Goal: Task Accomplishment & Management: Complete application form

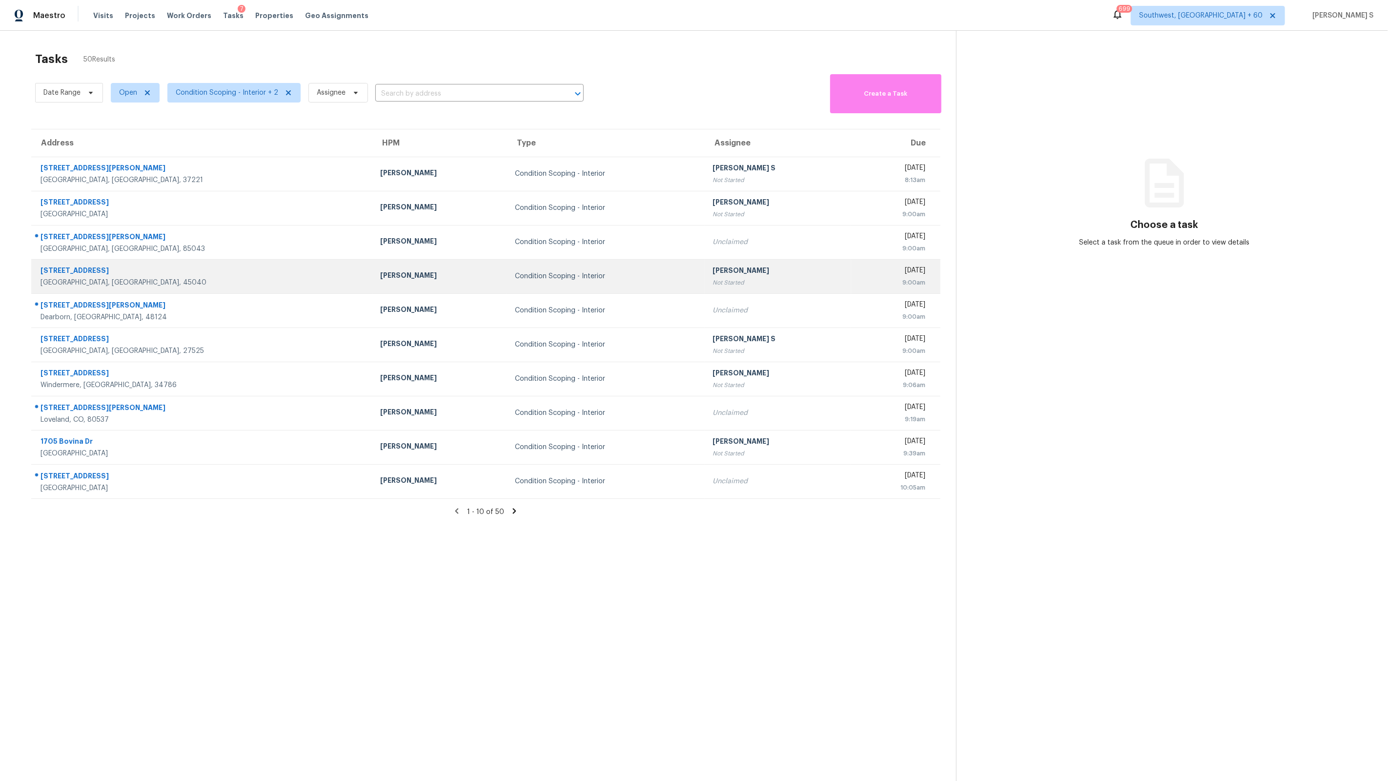
click at [515, 280] on div "Condition Scoping - Interior" at bounding box center [606, 276] width 182 height 10
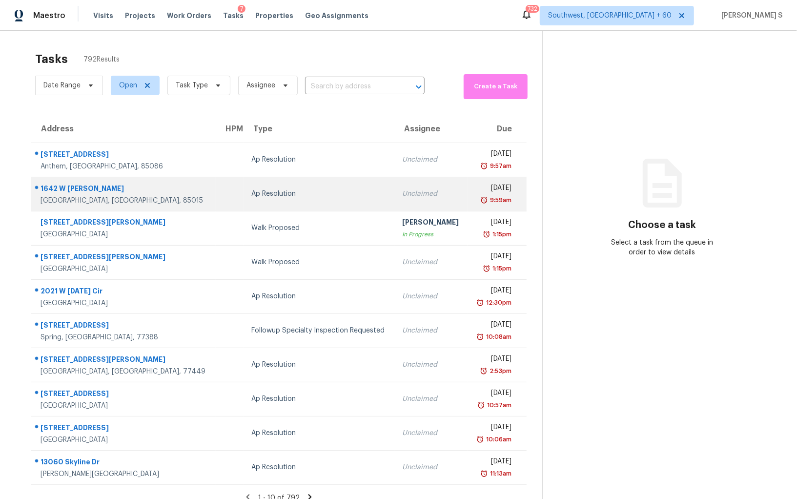
click at [304, 178] on td "Ap Resolution" at bounding box center [319, 194] width 151 height 34
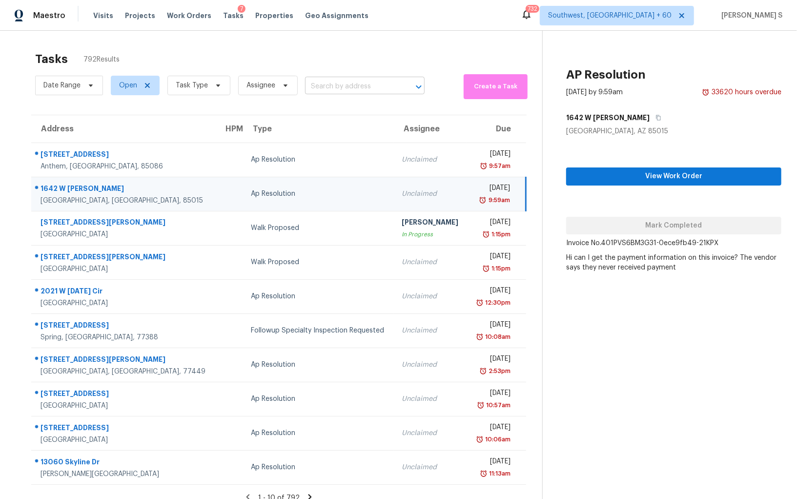
click at [350, 85] on input "text" at bounding box center [351, 86] width 92 height 15
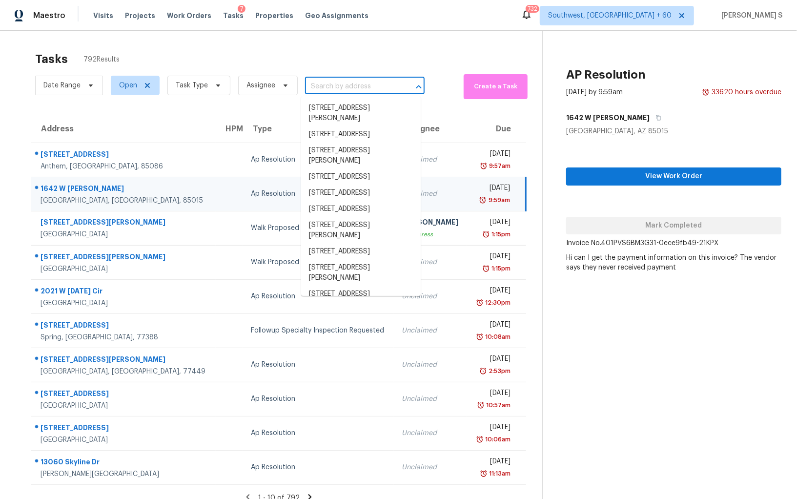
paste input "5244 Rosser Rd, Stone Mountain, GA, 30087"
type input "5244 Rosser Rd, Stone Mountain, GA, 30087"
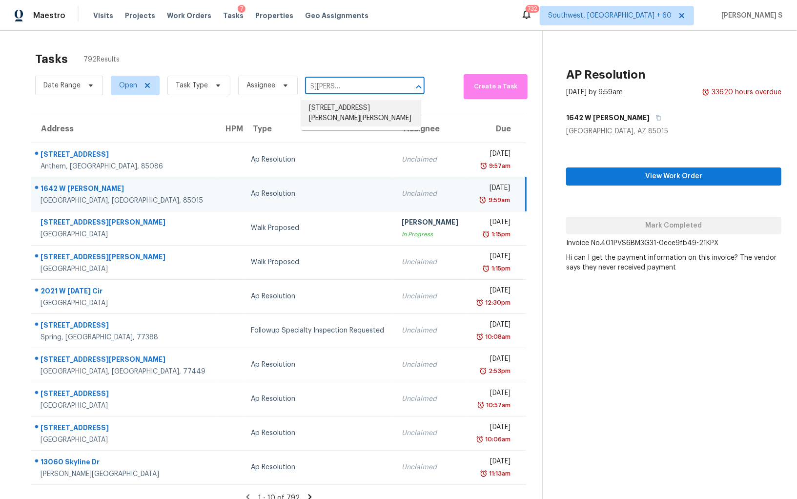
click at [353, 107] on li "5244 Rosser Rd, Stone Mountain, GA 30087" at bounding box center [361, 113] width 120 height 26
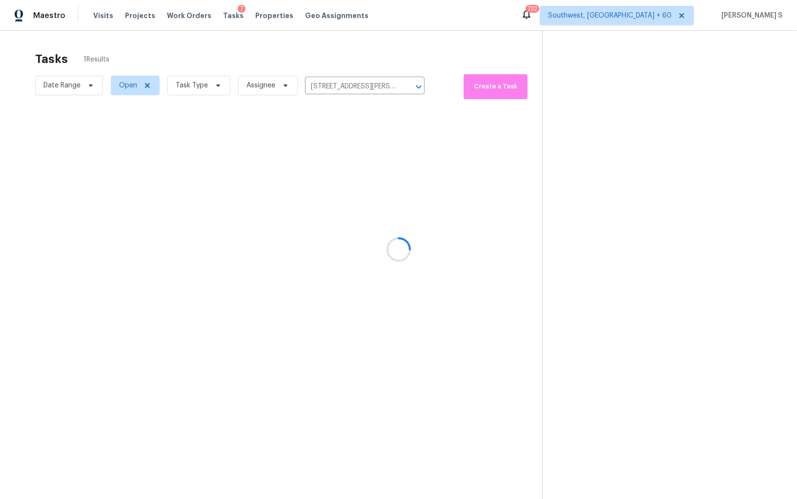
click at [391, 148] on div at bounding box center [398, 249] width 797 height 499
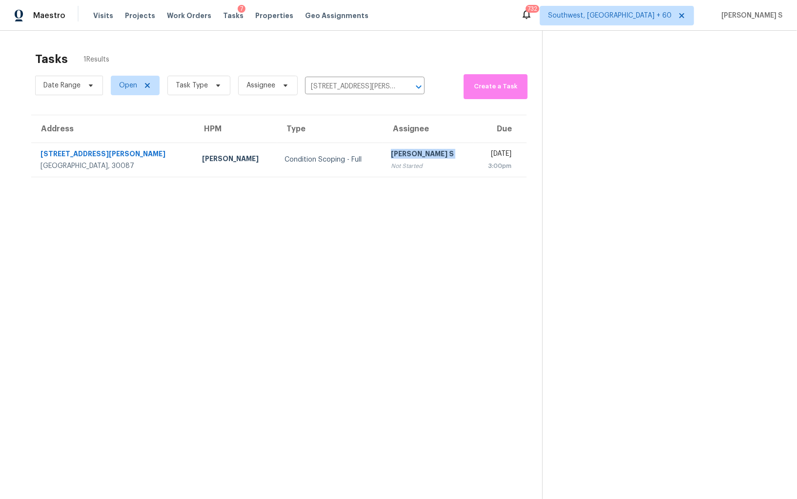
click at [391, 149] on div "[PERSON_NAME] S" at bounding box center [428, 155] width 75 height 12
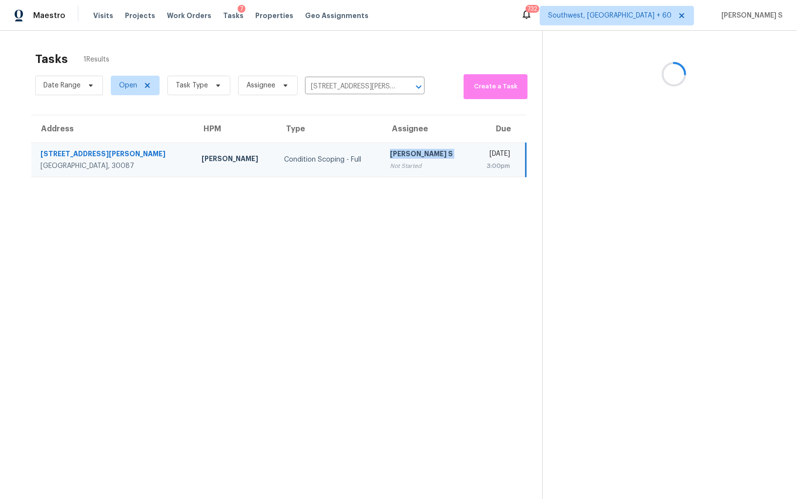
click at [391, 149] on div "[PERSON_NAME] S" at bounding box center [427, 155] width 74 height 12
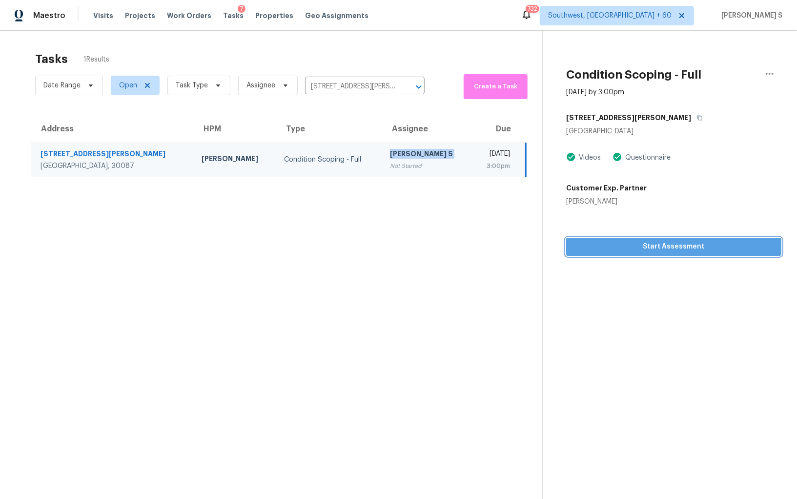
click at [661, 245] on span "Start Assessment" at bounding box center [674, 247] width 200 height 12
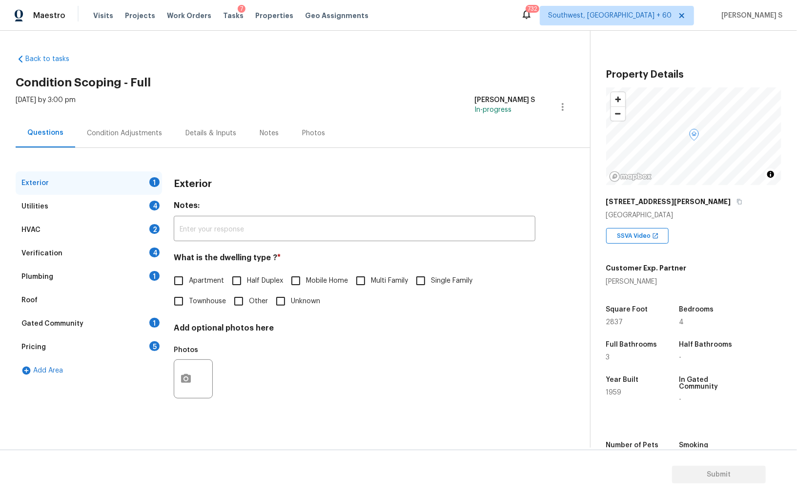
click at [138, 337] on div "Pricing 5" at bounding box center [89, 346] width 146 height 23
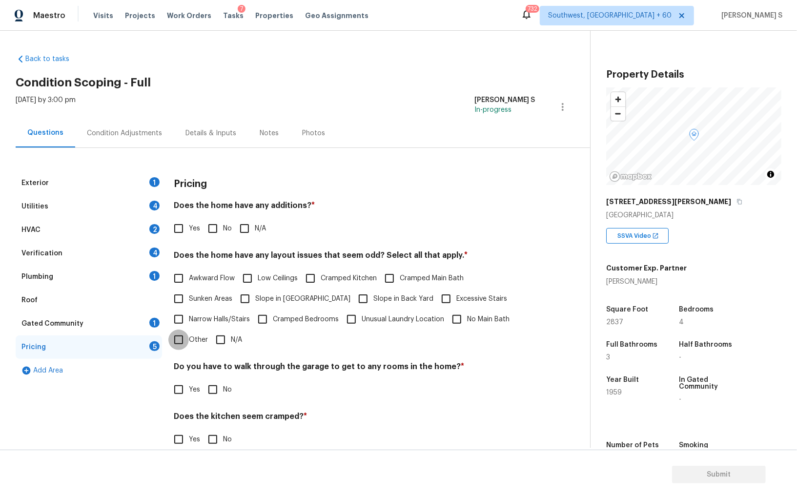
click at [181, 341] on input "Other" at bounding box center [178, 339] width 21 height 21
checkbox input "true"
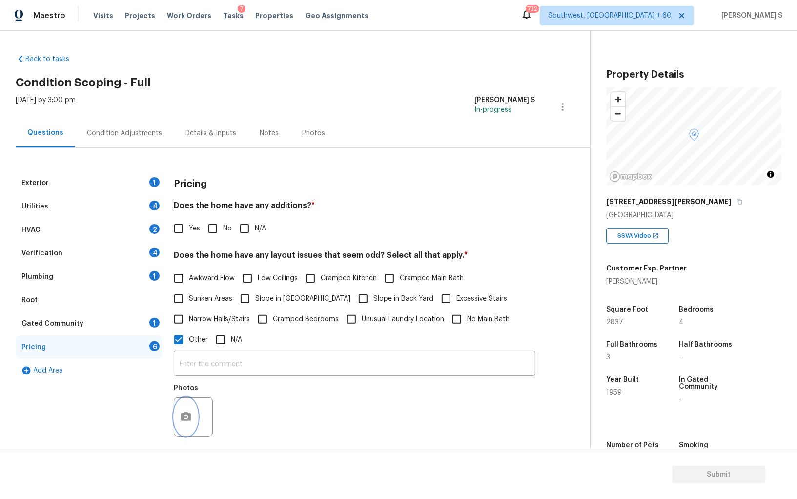
click at [183, 405] on button "button" at bounding box center [185, 417] width 23 height 38
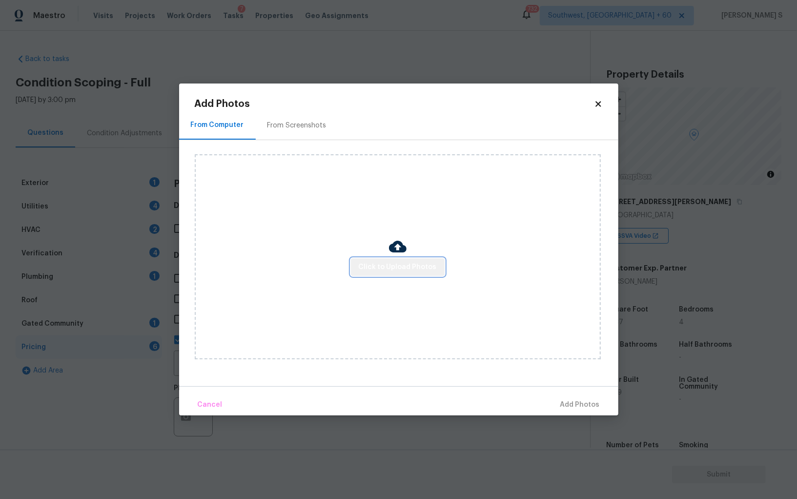
click at [411, 267] on span "Click to Upload Photos" at bounding box center [398, 267] width 78 height 12
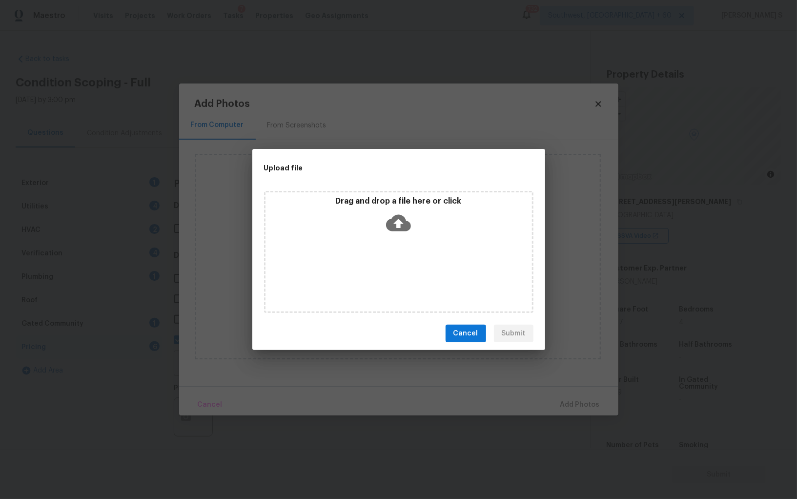
click at [354, 238] on div "Drag and drop a file here or click" at bounding box center [398, 252] width 269 height 122
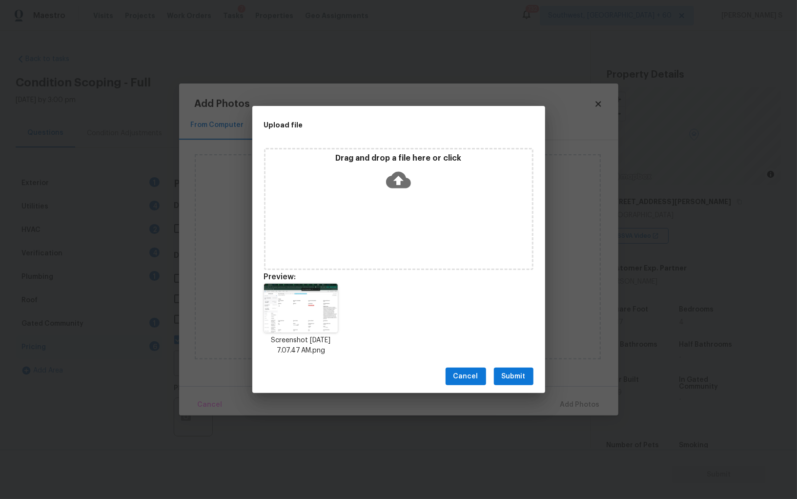
click at [519, 385] on button "Submit" at bounding box center [514, 377] width 40 height 18
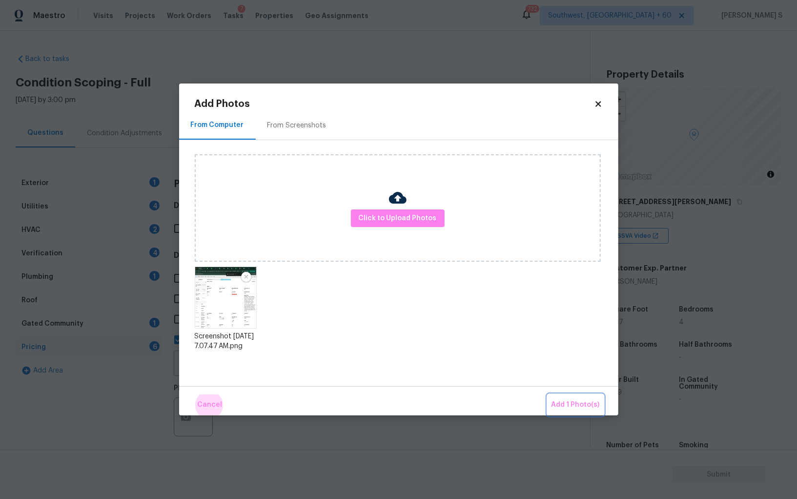
click at [548, 394] on button "Add 1 Photo(s)" at bounding box center [576, 404] width 56 height 21
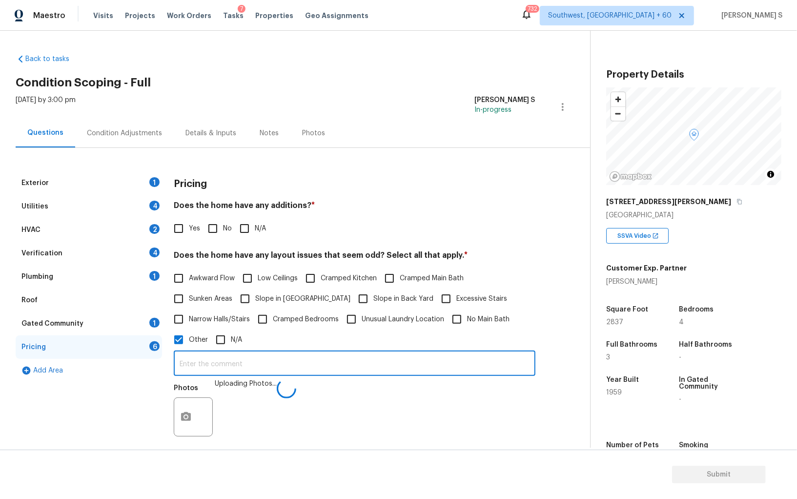
click at [264, 353] on input "text" at bounding box center [355, 364] width 362 height 23
click at [349, 358] on input "text" at bounding box center [355, 364] width 362 height 23
type input "sqft discrepancy."
click at [355, 398] on div "Photos" at bounding box center [355, 410] width 362 height 63
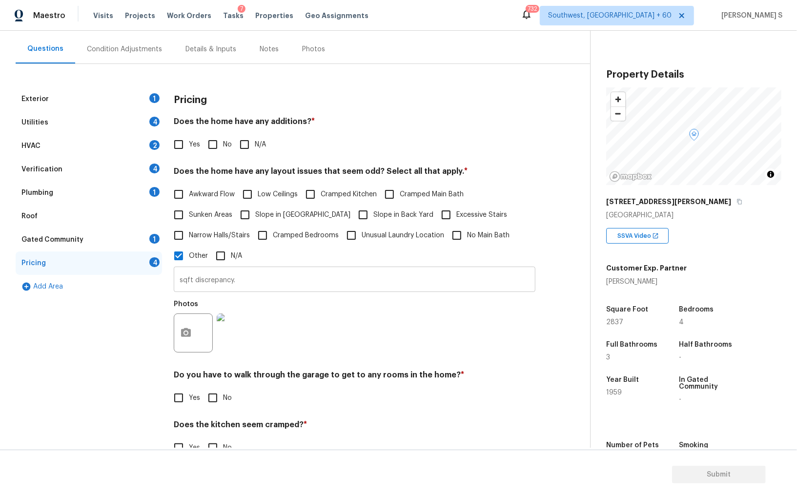
scroll to position [159, 0]
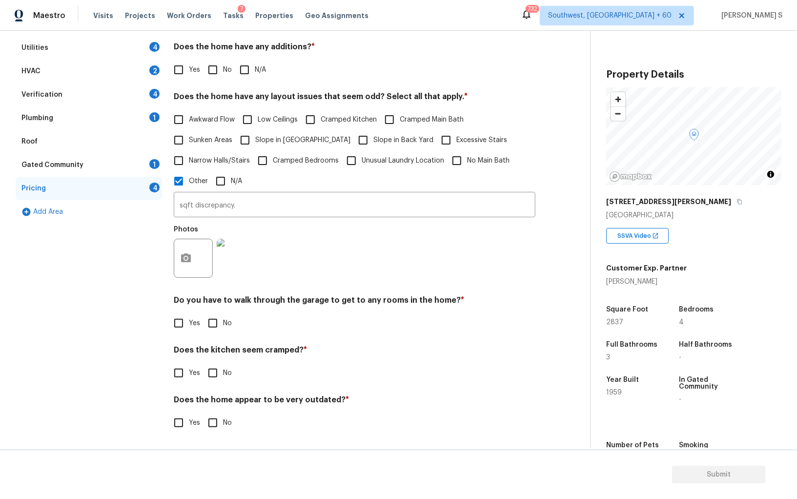
click at [217, 325] on input "No" at bounding box center [213, 323] width 21 height 21
checkbox input "true"
click at [203, 364] on input "No" at bounding box center [213, 374] width 21 height 21
checkbox input "true"
click at [203, 412] on input "No" at bounding box center [213, 422] width 21 height 21
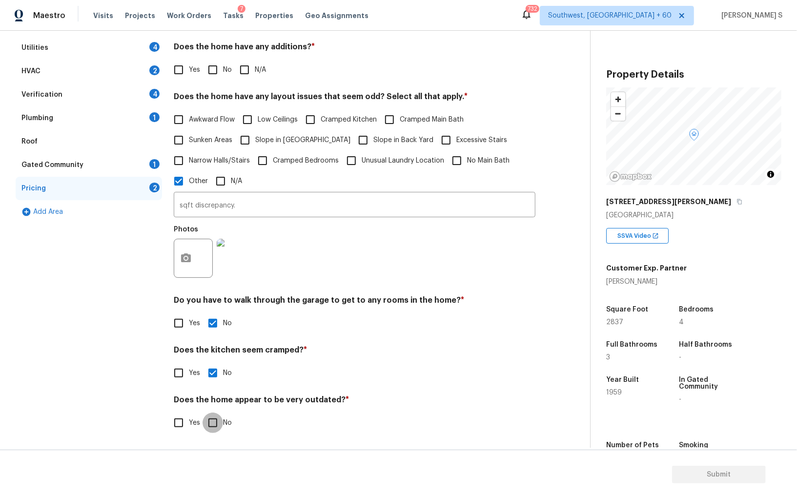
checkbox input "true"
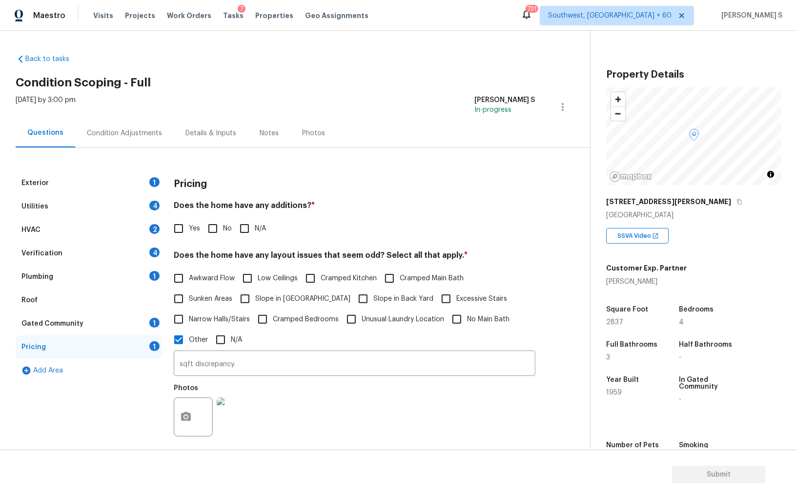
click at [144, 175] on div "Exterior 1" at bounding box center [89, 182] width 146 height 23
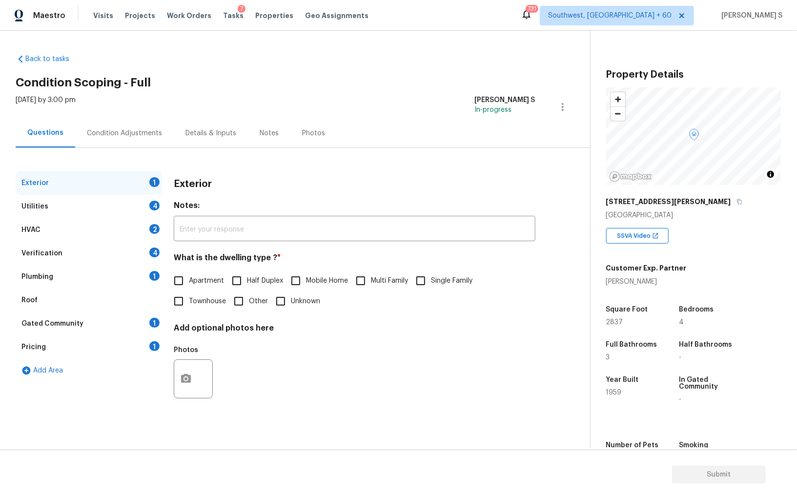
click at [418, 282] on input "Single Family" at bounding box center [421, 280] width 21 height 21
checkbox input "true"
click at [138, 199] on div "Utilities 4" at bounding box center [89, 206] width 146 height 23
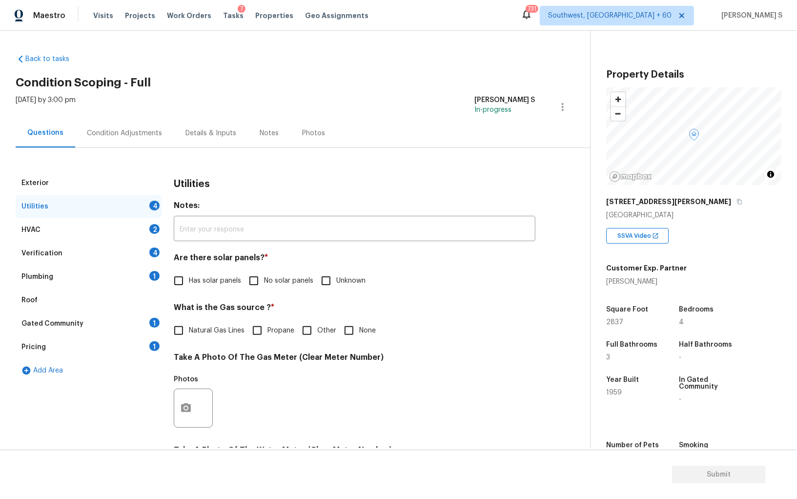
click at [261, 284] on input "No solar panels" at bounding box center [254, 280] width 21 height 21
checkbox input "true"
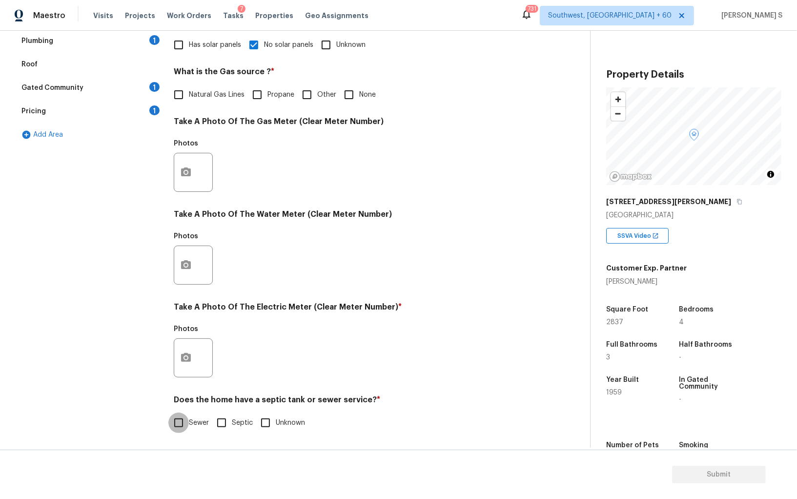
click at [181, 421] on input "Sewer" at bounding box center [178, 422] width 21 height 21
checkbox input "true"
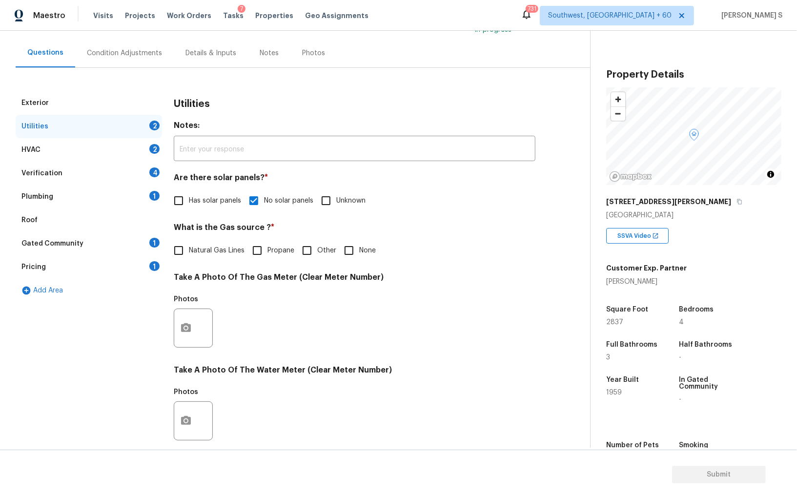
scroll to position [71, 0]
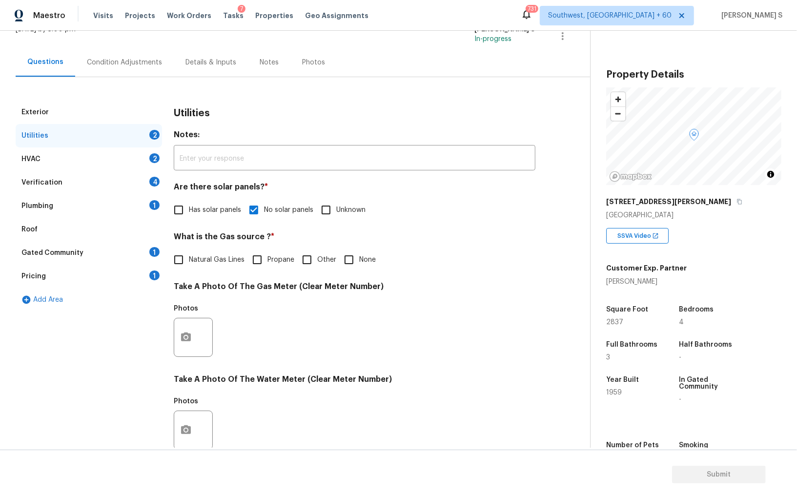
click at [147, 206] on div "Plumbing 1" at bounding box center [89, 205] width 146 height 23
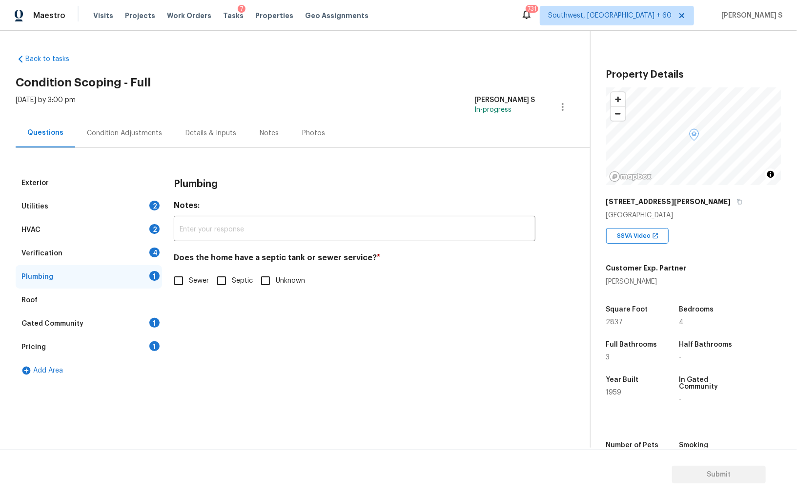
click at [173, 281] on input "Sewer" at bounding box center [178, 280] width 21 height 21
checkbox input "true"
click at [154, 324] on div "1" at bounding box center [154, 323] width 10 height 10
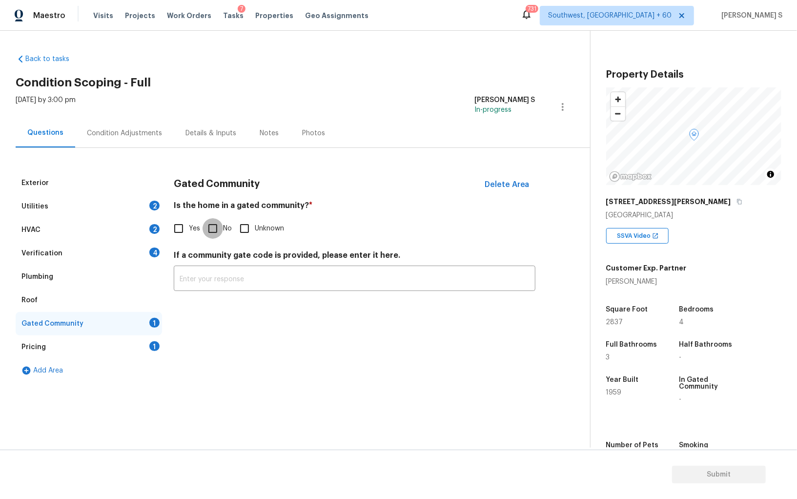
click at [215, 228] on input "No" at bounding box center [213, 228] width 21 height 21
checkbox input "true"
click at [151, 251] on div "4" at bounding box center [154, 252] width 10 height 10
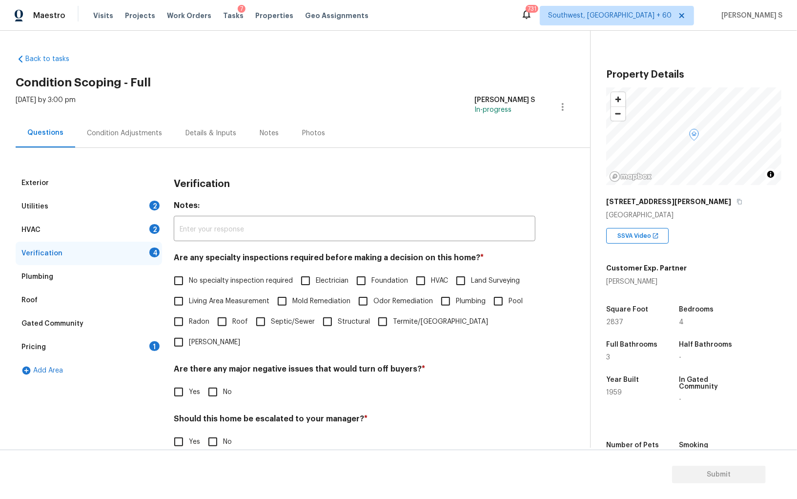
click at [177, 284] on input "No specialty inspection required" at bounding box center [178, 280] width 21 height 21
checkbox input "true"
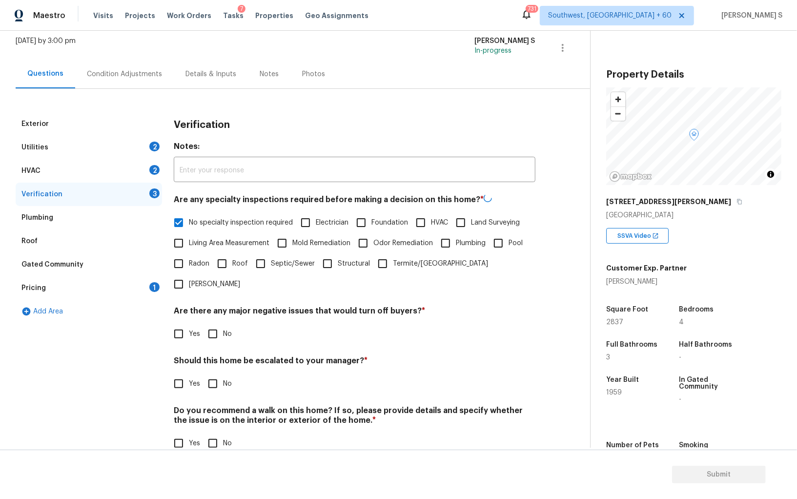
scroll to position [58, 0]
click at [214, 306] on h4 "Are there any major negative issues that would turn off buyers? *" at bounding box center [355, 313] width 362 height 14
click at [207, 324] on input "No" at bounding box center [213, 334] width 21 height 21
checkbox input "true"
click at [212, 411] on div "Do you recommend a walk on this home? If so, please provide details and specify…" at bounding box center [355, 430] width 362 height 48
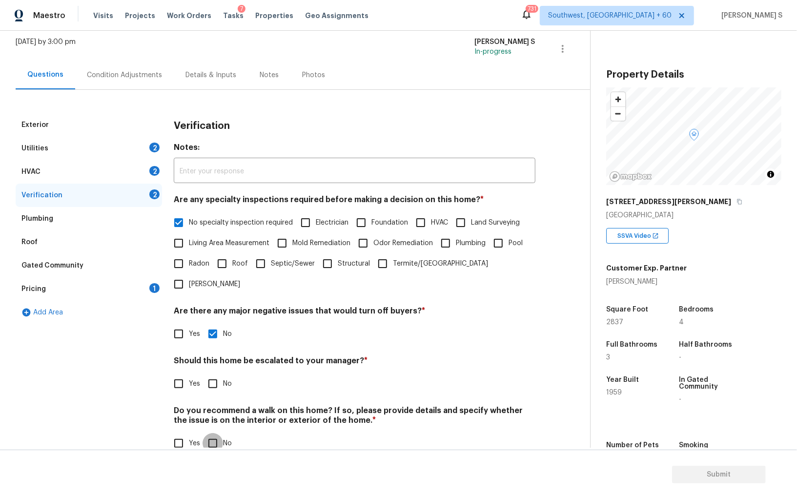
click at [213, 433] on input "No" at bounding box center [213, 443] width 21 height 21
checkbox input "true"
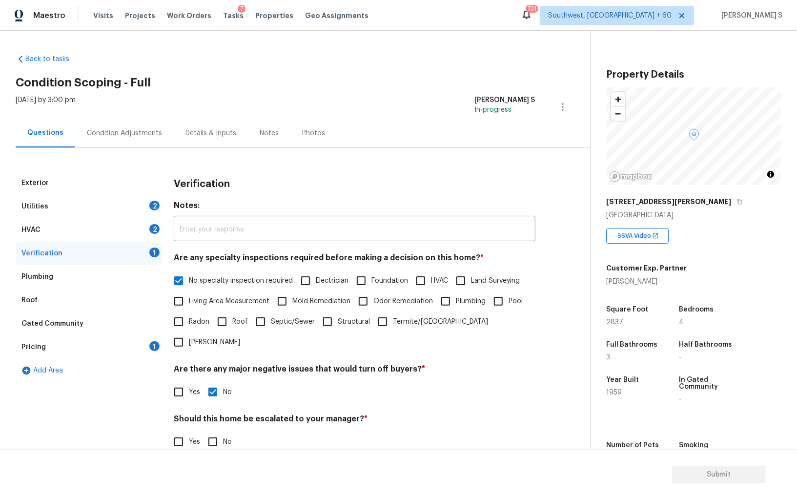
click at [161, 230] on div "HVAC 2" at bounding box center [89, 229] width 146 height 23
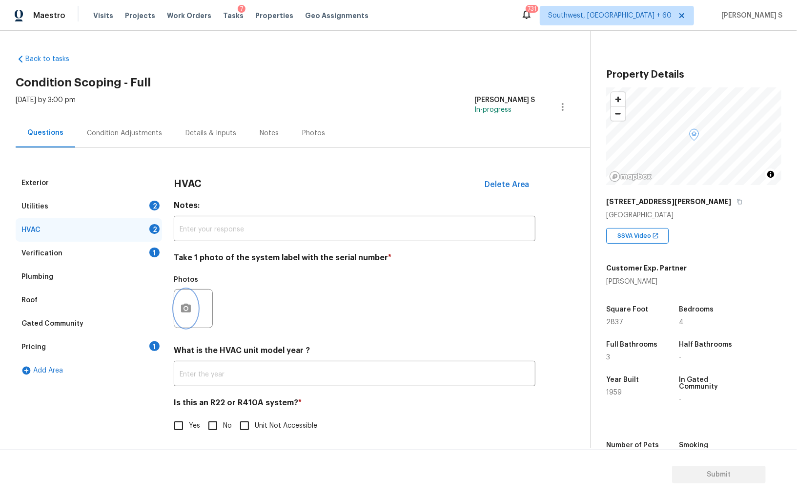
click at [187, 300] on button "button" at bounding box center [185, 308] width 23 height 38
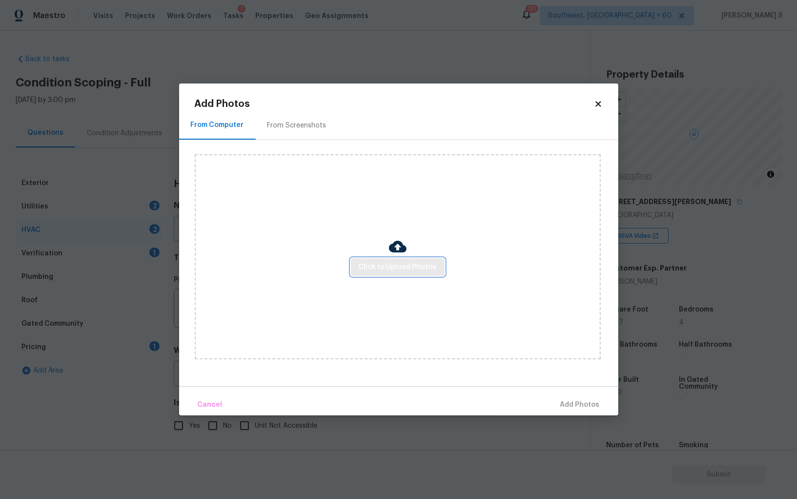
click at [394, 259] on button "Click to Upload Photos" at bounding box center [398, 267] width 94 height 18
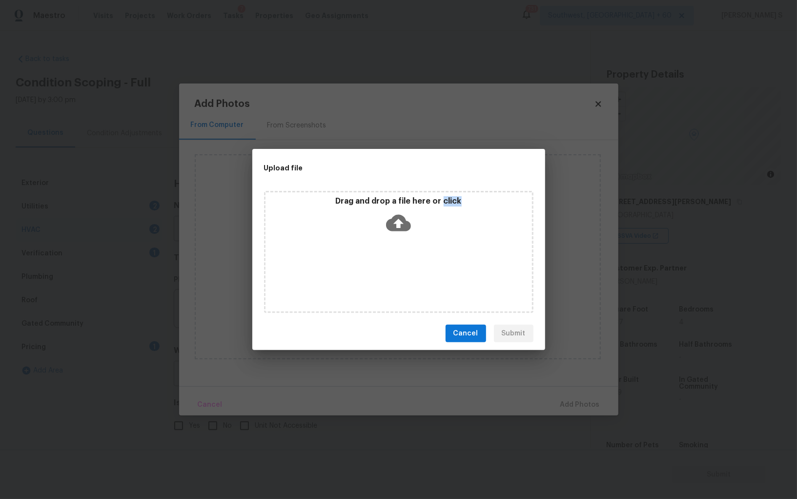
click at [394, 259] on div "Drag and drop a file here or click" at bounding box center [398, 252] width 269 height 122
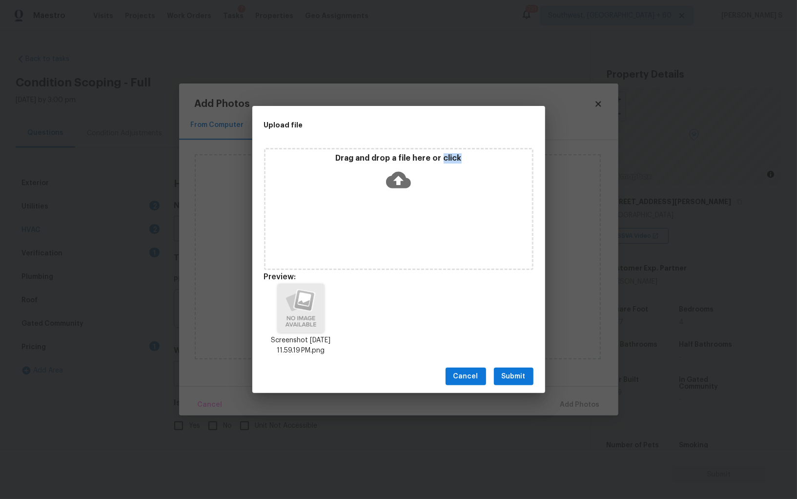
click at [511, 376] on span "Submit" at bounding box center [514, 377] width 24 height 12
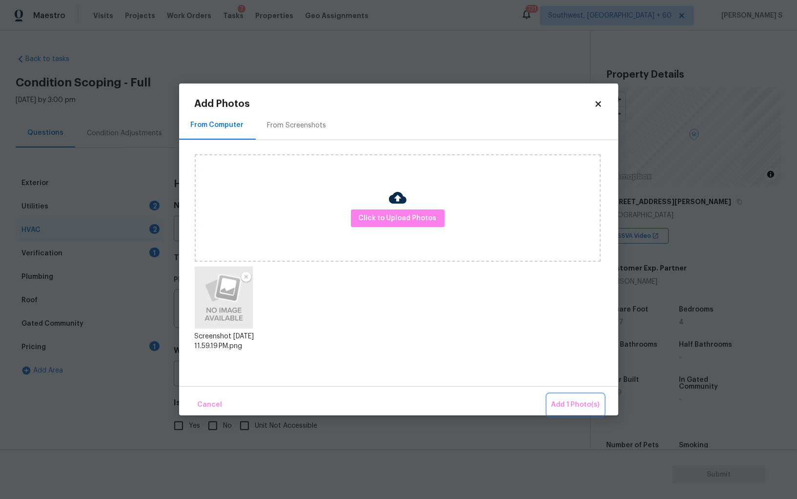
click at [548, 394] on button "Add 1 Photo(s)" at bounding box center [576, 404] width 56 height 21
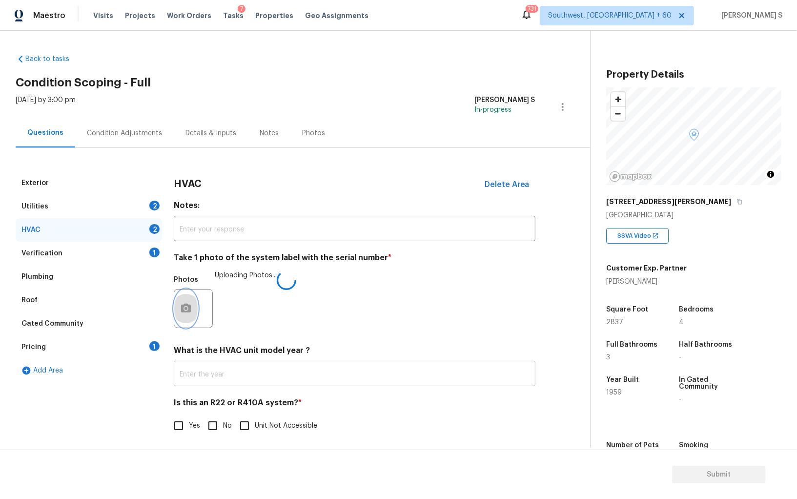
scroll to position [3, 0]
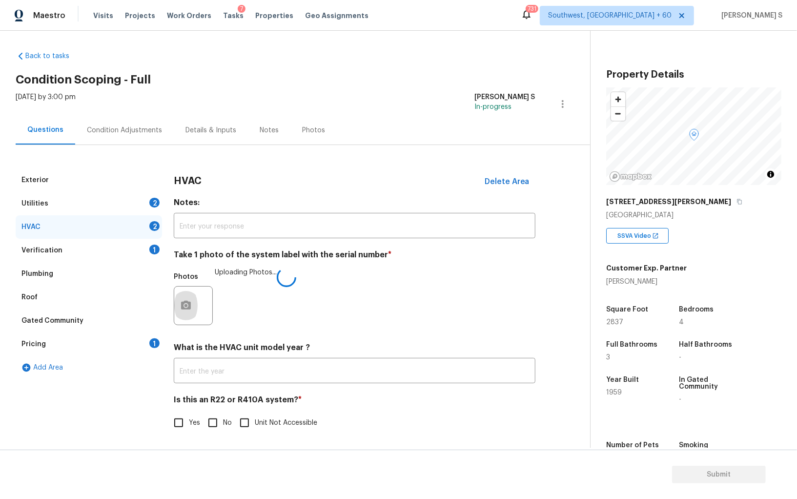
click at [224, 416] on label "No" at bounding box center [217, 422] width 29 height 21
click at [223, 416] on input "No" at bounding box center [213, 422] width 21 height 21
checkbox input "true"
click at [129, 136] on div "Condition Adjustments" at bounding box center [124, 130] width 99 height 29
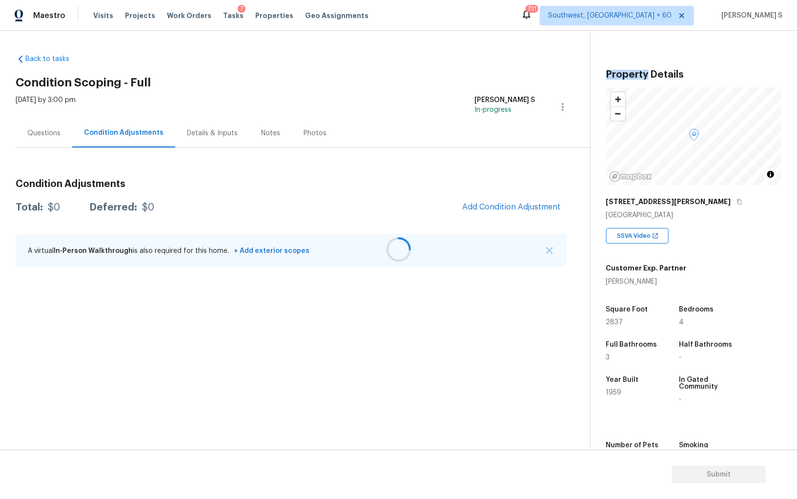
click at [129, 136] on div at bounding box center [398, 249] width 797 height 499
click at [519, 194] on div "Condition Adjustments Total: $0 Deferred: $0 Add Condition Adjustment A virtual…" at bounding box center [291, 223] width 551 height 104
click at [531, 196] on div "Condition Adjustments Total: $0 Deferred: $0 Add Condition Adjustment A virtual…" at bounding box center [291, 223] width 551 height 104
click at [531, 198] on button "Add Condition Adjustment" at bounding box center [511, 207] width 110 height 21
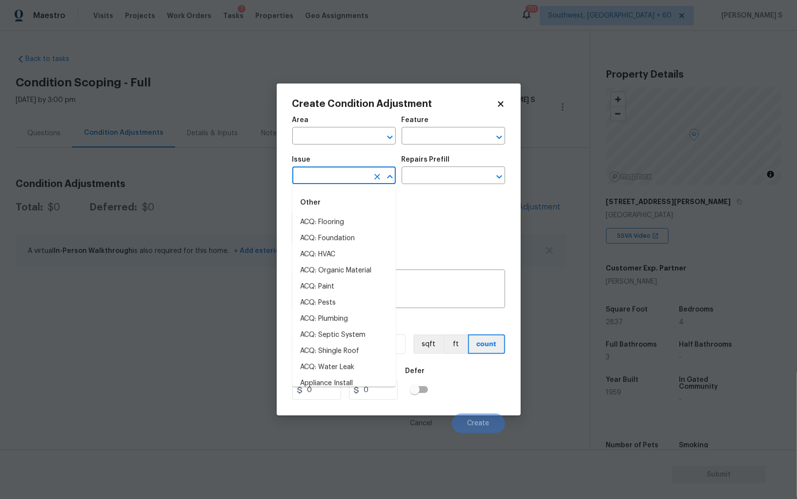
click at [346, 175] on input "text" at bounding box center [330, 176] width 76 height 15
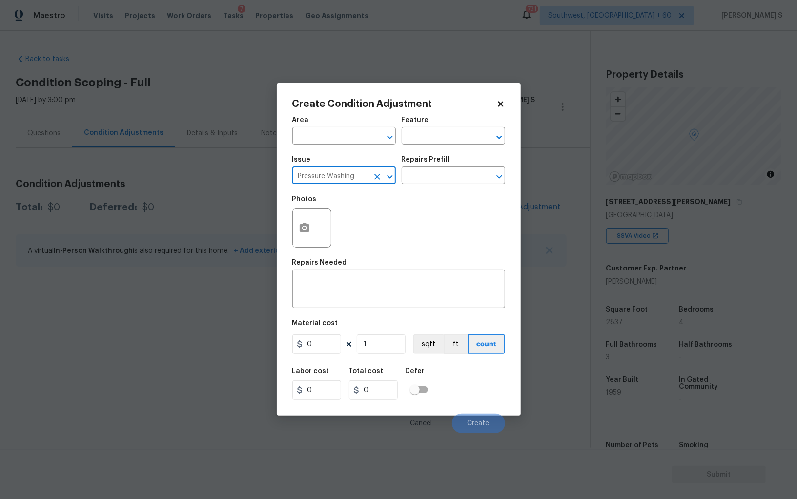
type input "Pressure Washing"
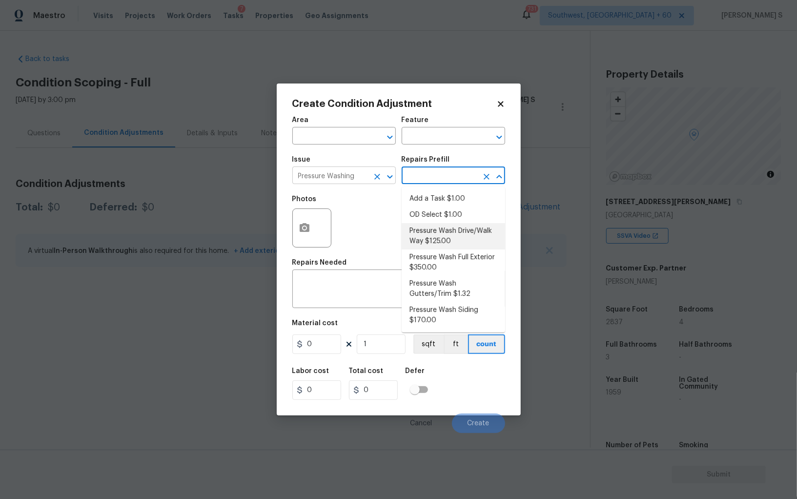
type input "Siding"
type textarea "Pressure wash the driveways/walkways as directed by the PM. Ensure that all deb…"
type input "125"
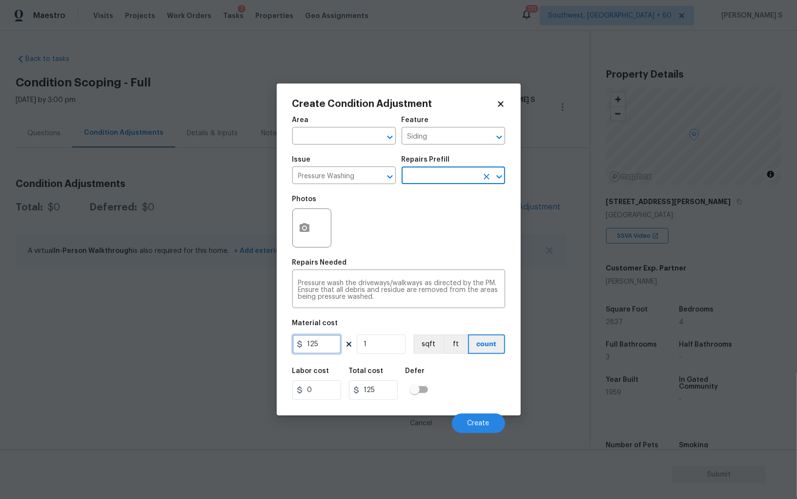
click at [326, 342] on input "125" at bounding box center [316, 344] width 49 height 20
type input "200"
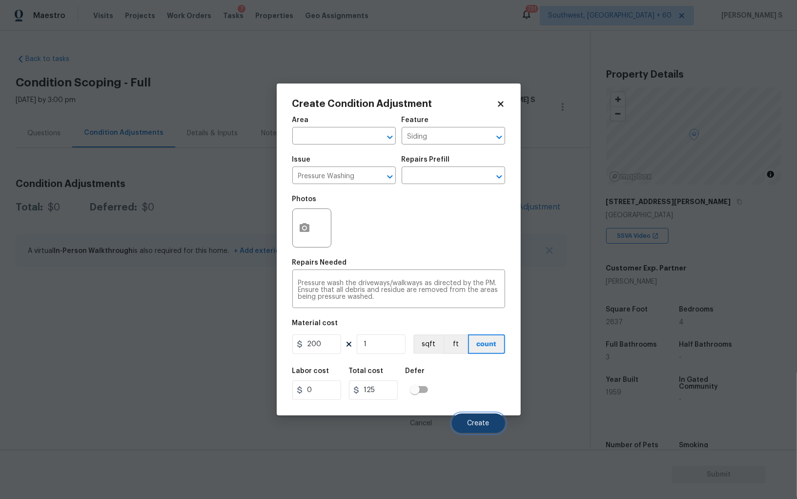
type input "200"
click at [476, 425] on span "Create" at bounding box center [479, 423] width 22 height 7
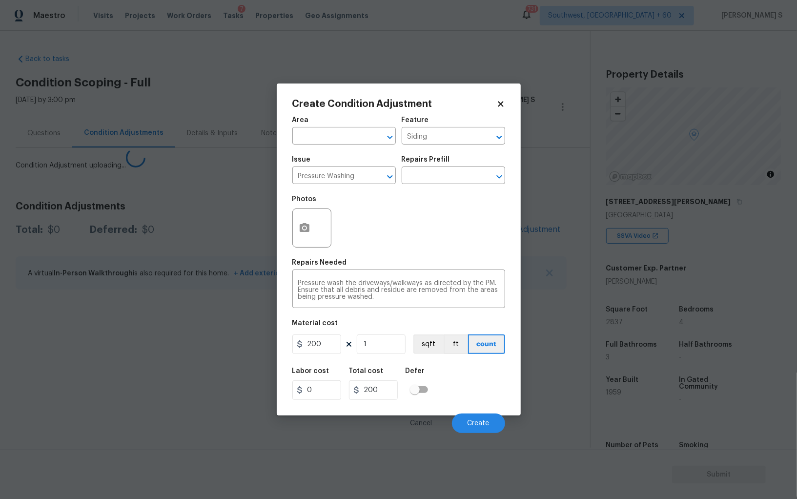
click at [166, 312] on body "Maestro Visits Projects Work Orders Tasks 7 Properties Geo Assignments 731 Sout…" at bounding box center [398, 249] width 797 height 499
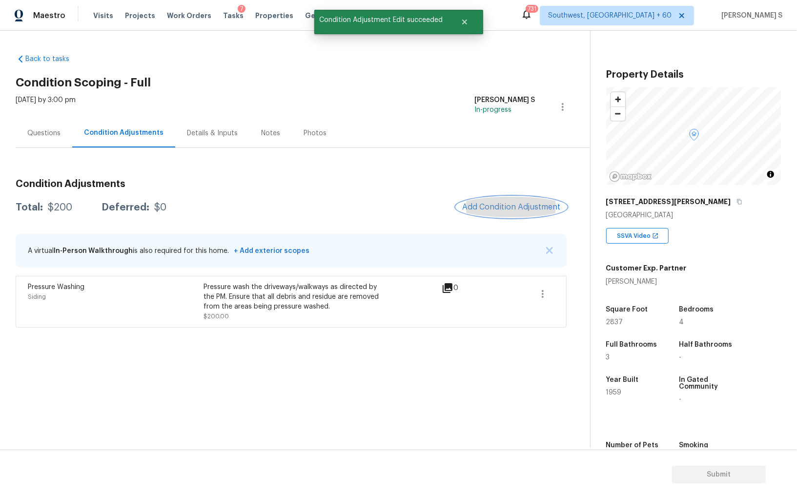
click at [523, 212] on button "Add Condition Adjustment" at bounding box center [511, 207] width 110 height 21
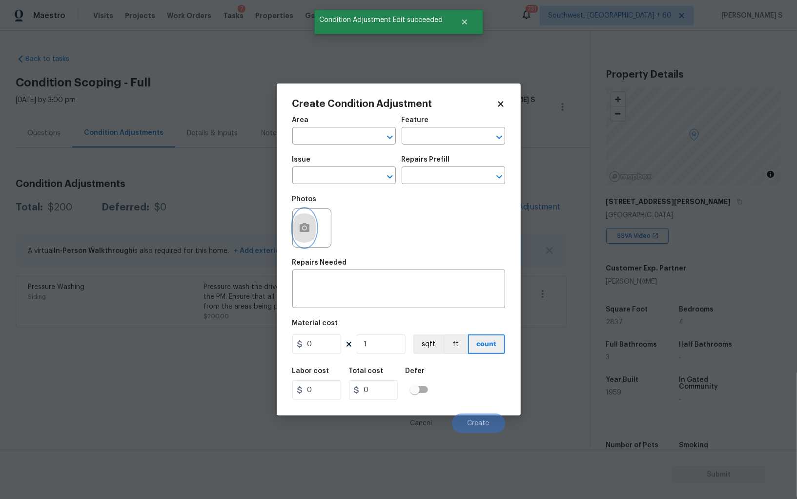
click at [307, 213] on button "button" at bounding box center [304, 228] width 23 height 38
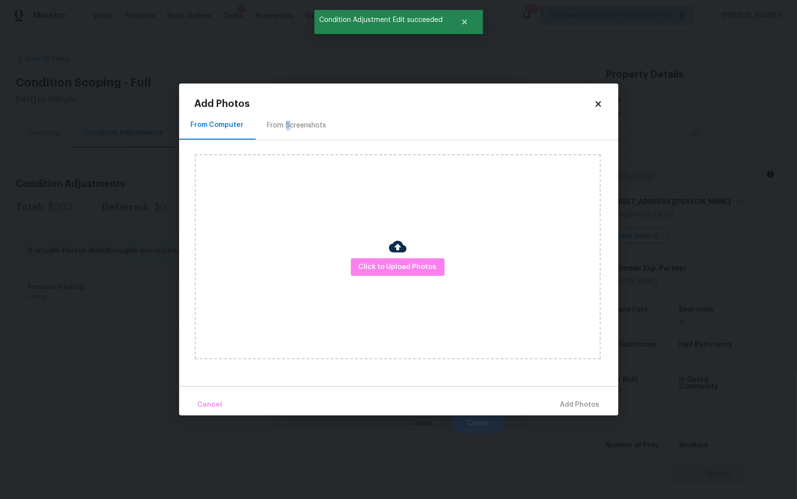
drag, startPoint x: 286, startPoint y: 123, endPoint x: 291, endPoint y: 121, distance: 5.1
click at [286, 122] on div "From Screenshots" at bounding box center [297, 126] width 59 height 10
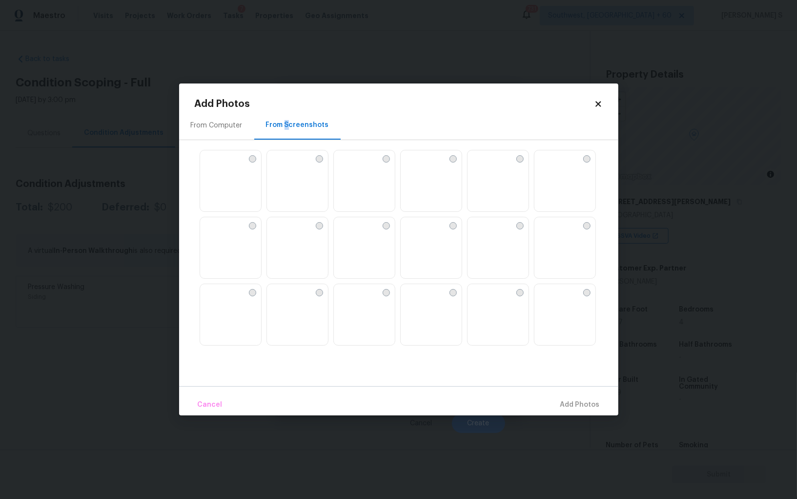
drag, startPoint x: 501, startPoint y: 182, endPoint x: 567, endPoint y: 178, distance: 66.0
click at [483, 166] on img at bounding box center [476, 158] width 16 height 16
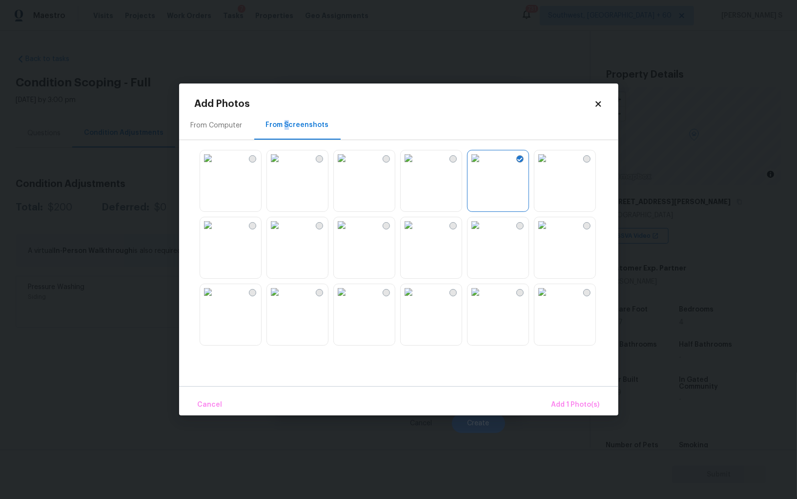
click at [550, 166] on img at bounding box center [543, 158] width 16 height 16
click at [350, 233] on img at bounding box center [342, 225] width 16 height 16
click at [283, 233] on img at bounding box center [275, 225] width 16 height 16
click at [350, 233] on img at bounding box center [342, 225] width 16 height 16
click at [416, 166] on img at bounding box center [409, 158] width 16 height 16
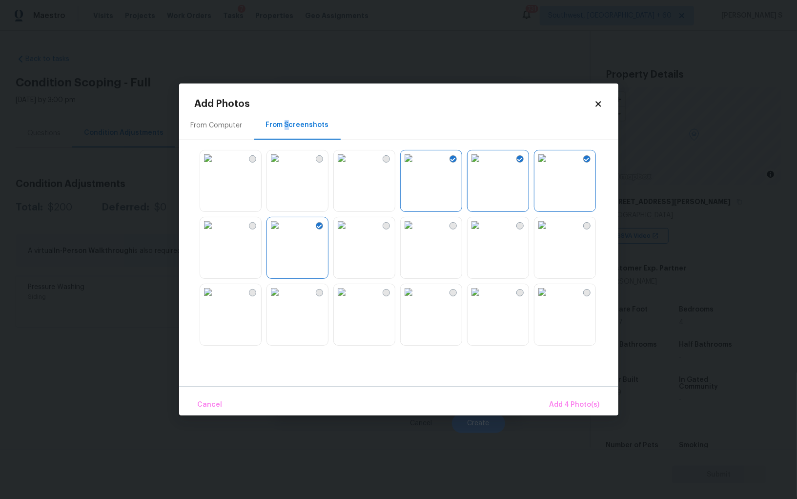
click at [350, 166] on img at bounding box center [342, 158] width 16 height 16
click at [283, 166] on img at bounding box center [275, 158] width 16 height 16
click at [570, 402] on span "Add 6 Photo(s)" at bounding box center [575, 405] width 50 height 12
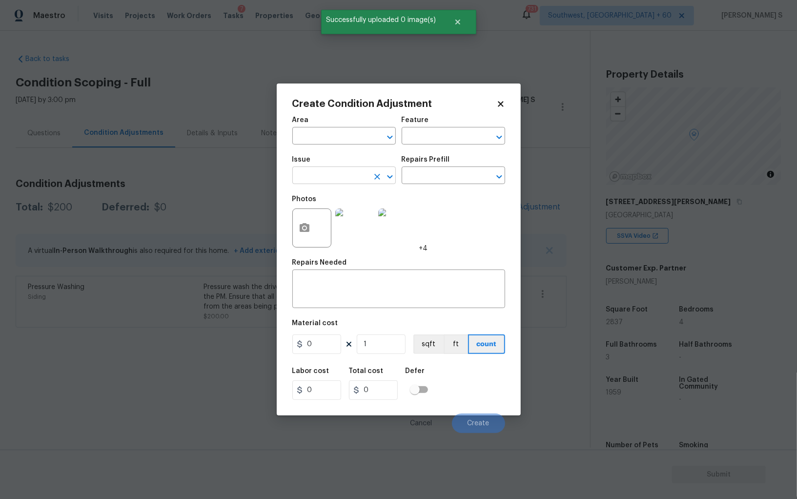
click at [345, 175] on input "text" at bounding box center [330, 176] width 76 height 15
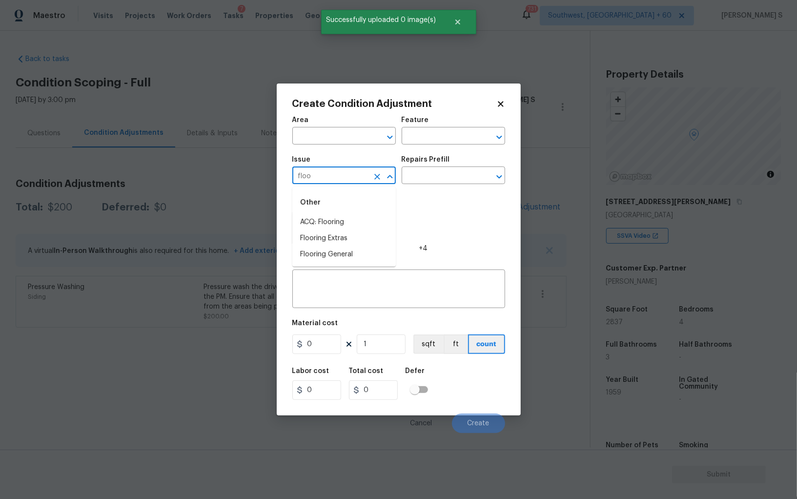
type input "floo"
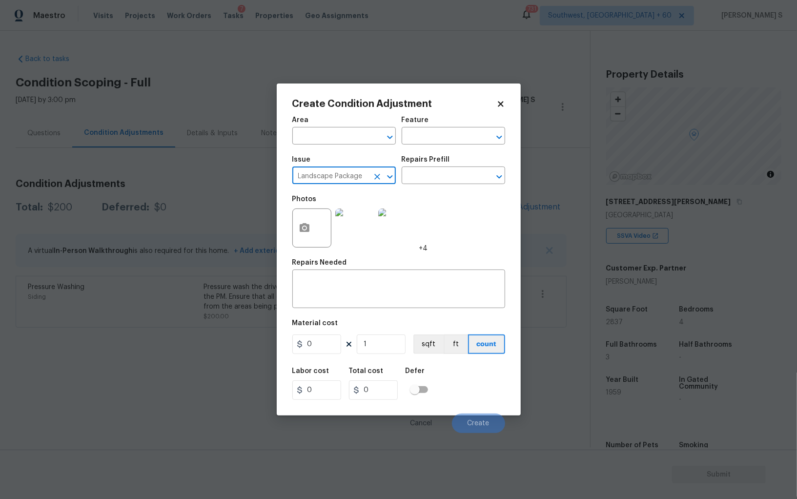
type input "Landscape Package"
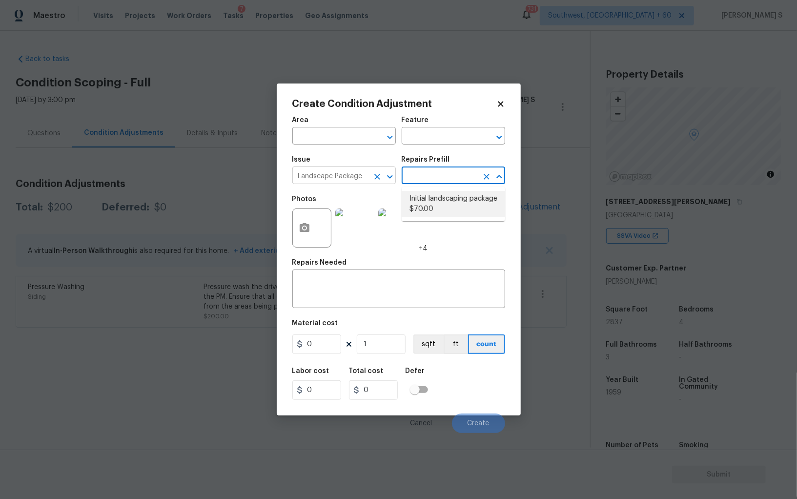
type input "Home Readiness Packages"
type textarea "Mowing of grass up to 6" in height. Mow, edge along driveways & sidewalks, trim…"
type input "70"
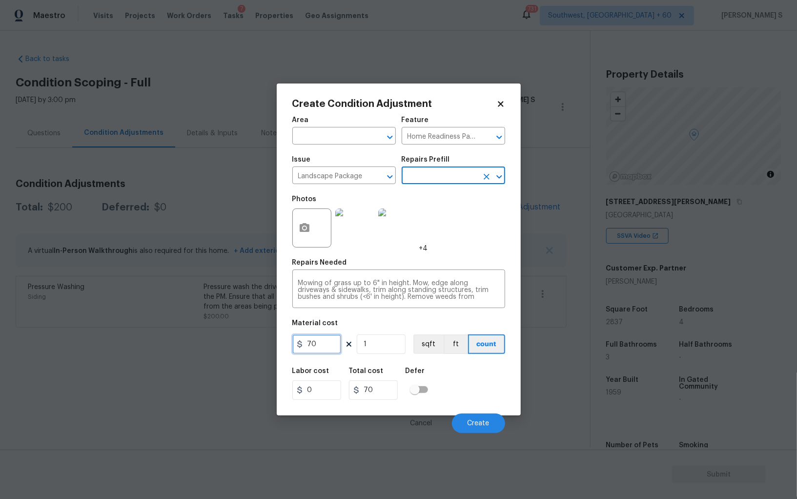
click at [319, 338] on input "70" at bounding box center [316, 344] width 49 height 20
type input "500"
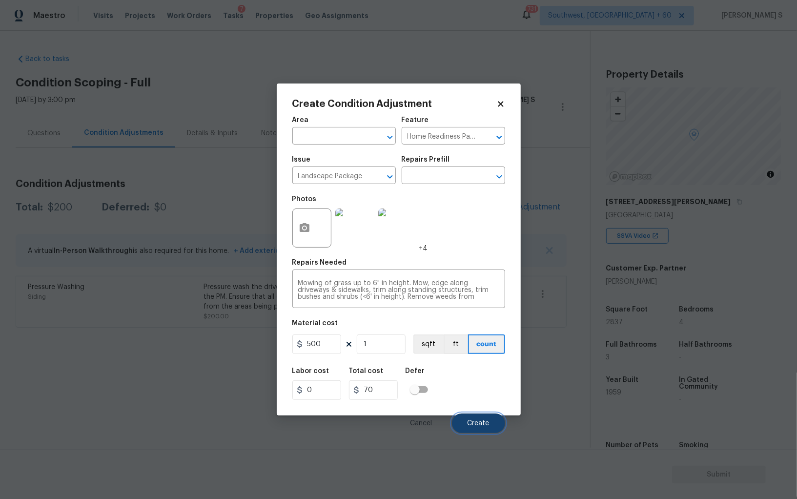
type input "500"
click at [487, 418] on button "Create" at bounding box center [478, 423] width 53 height 20
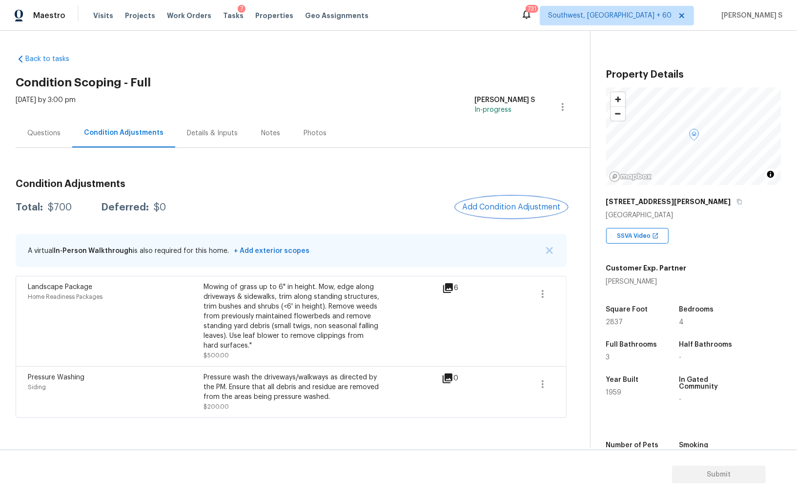
click at [518, 209] on span "Add Condition Adjustment" at bounding box center [511, 207] width 99 height 9
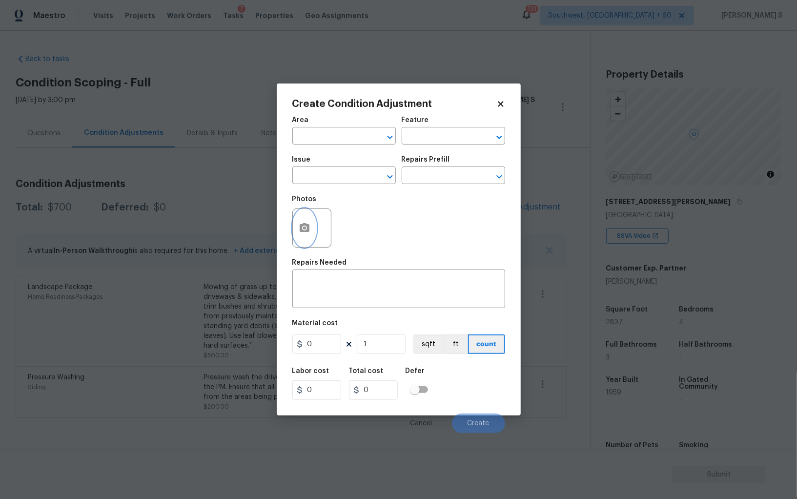
click at [296, 239] on button "button" at bounding box center [304, 228] width 23 height 38
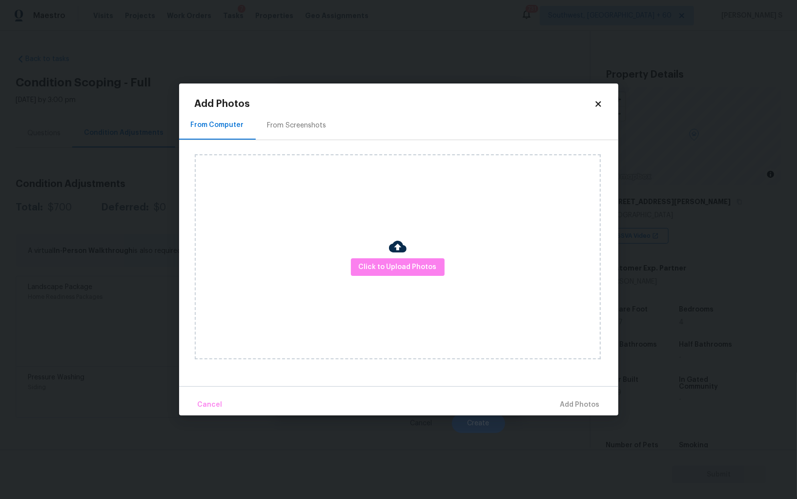
click at [309, 132] on div "From Screenshots" at bounding box center [297, 125] width 82 height 29
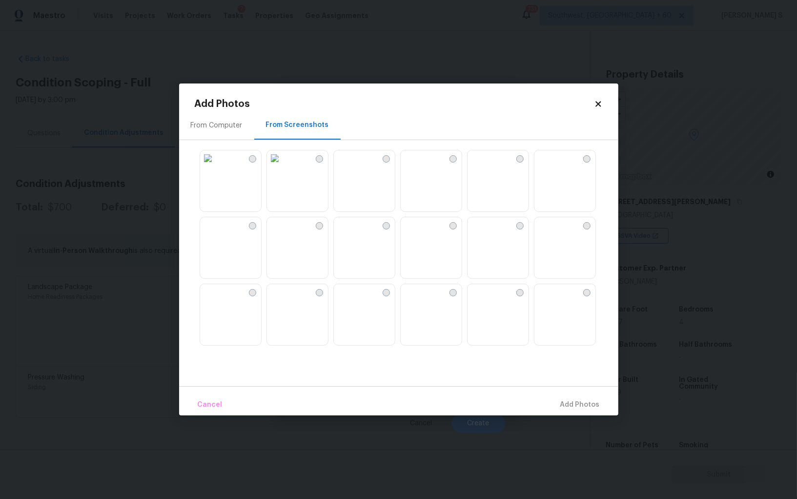
click at [216, 233] on img at bounding box center [208, 225] width 16 height 16
click at [216, 300] on img at bounding box center [208, 292] width 16 height 16
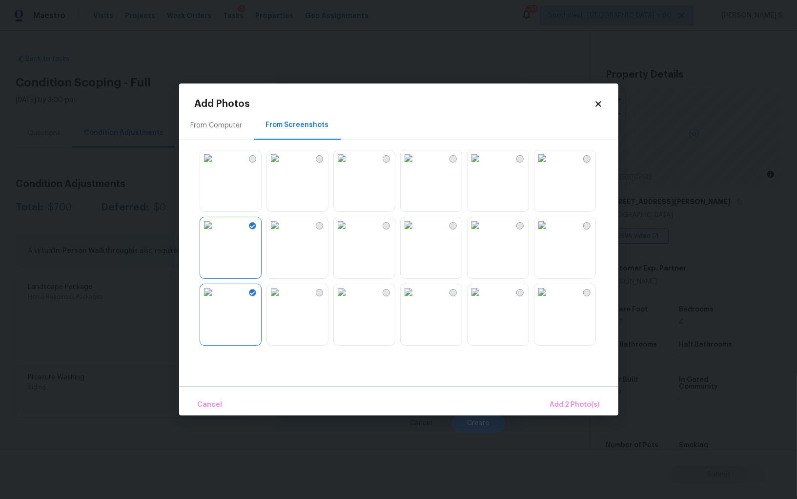
click at [283, 300] on img at bounding box center [275, 292] width 16 height 16
click at [283, 229] on img at bounding box center [275, 225] width 16 height 16
click at [401, 288] on img at bounding box center [409, 292] width 16 height 16
drag, startPoint x: 378, startPoint y: 297, endPoint x: 397, endPoint y: 297, distance: 19.0
click at [350, 297] on img at bounding box center [342, 292] width 16 height 16
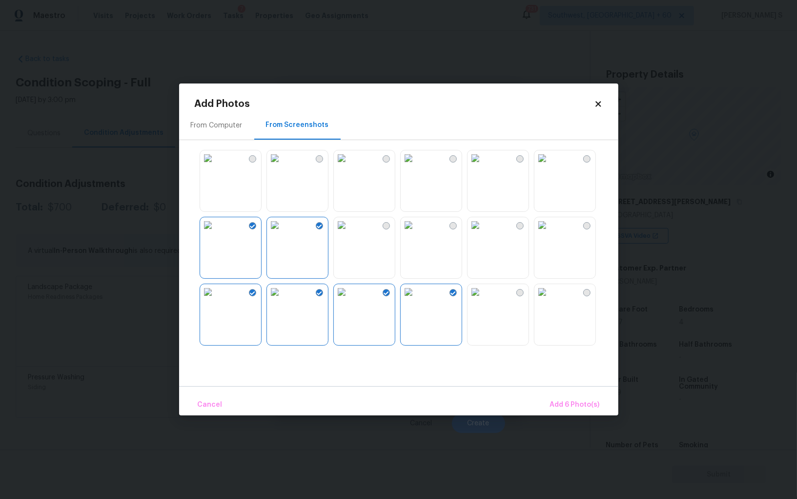
click at [416, 298] on img at bounding box center [409, 292] width 16 height 16
click at [540, 300] on img at bounding box center [543, 292] width 16 height 16
click at [540, 233] on img at bounding box center [543, 225] width 16 height 16
click at [416, 233] on img at bounding box center [409, 225] width 16 height 16
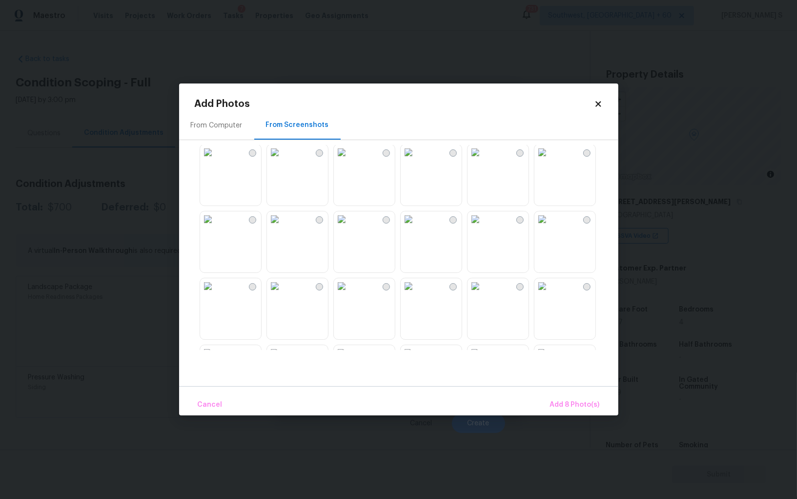
click at [416, 227] on img at bounding box center [409, 219] width 16 height 16
click at [342, 227] on img at bounding box center [342, 219] width 16 height 16
click at [283, 227] on img at bounding box center [275, 219] width 16 height 16
click at [216, 227] on img at bounding box center [208, 219] width 16 height 16
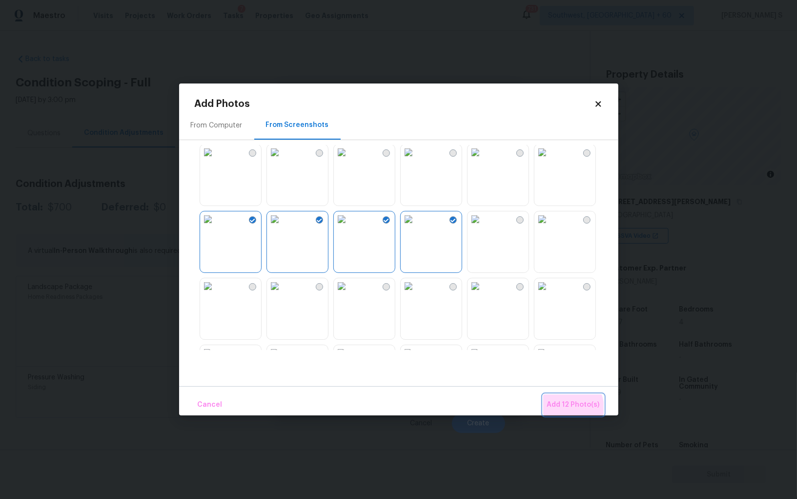
click at [569, 408] on span "Add 12 Photo(s)" at bounding box center [573, 405] width 53 height 12
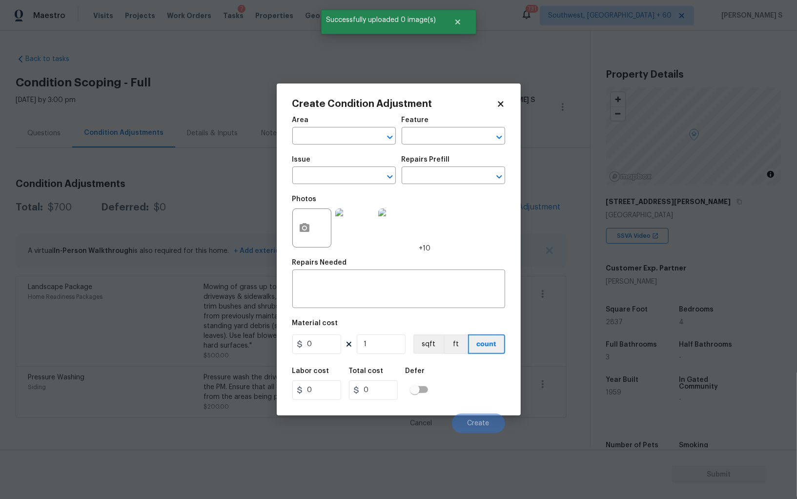
click at [336, 189] on span "Issue ​" at bounding box center [343, 170] width 103 height 40
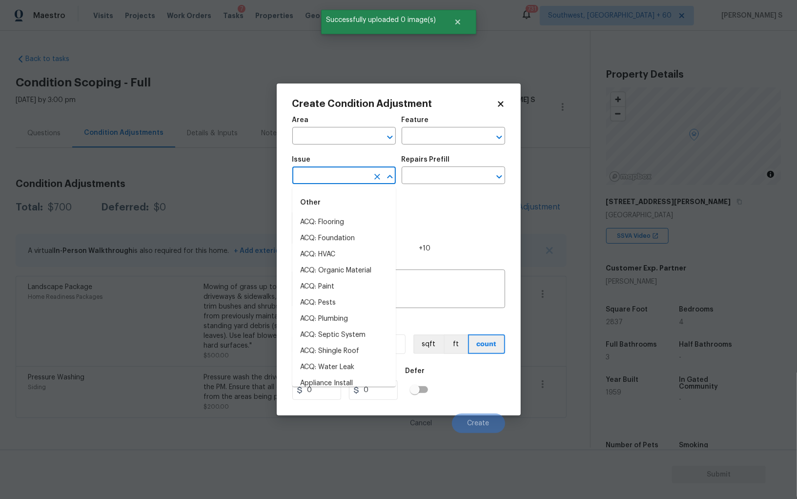
click at [334, 179] on input "text" at bounding box center [330, 176] width 76 height 15
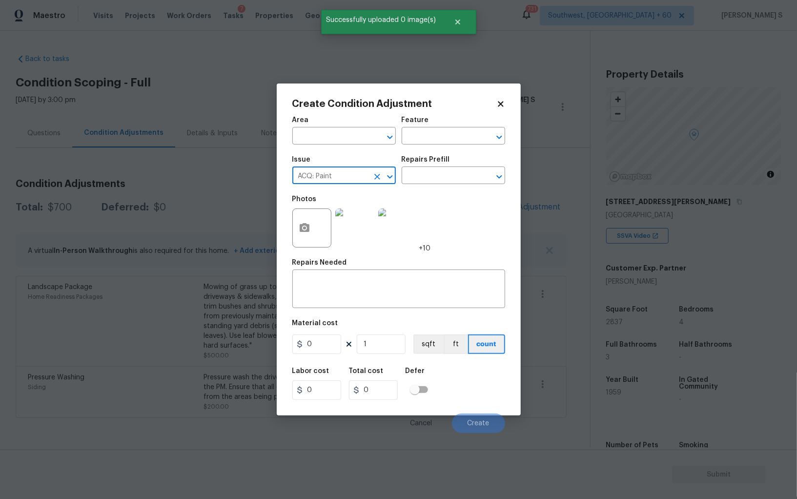
type input "ACQ: Paint"
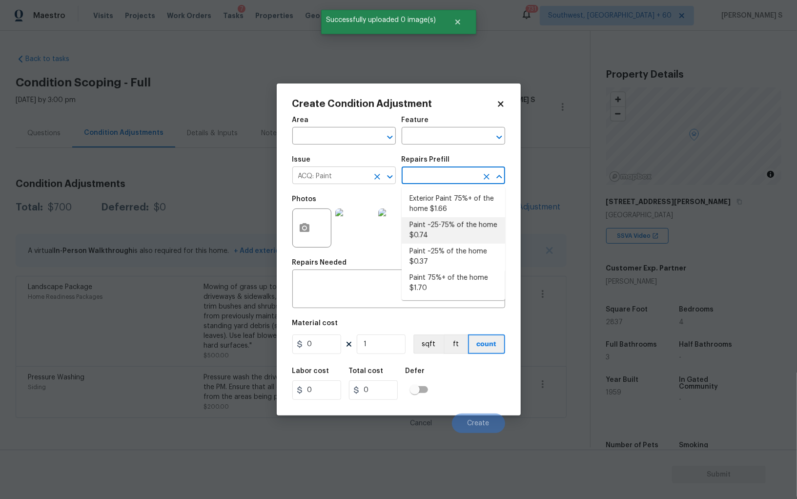
type input "Acquisition"
type textarea "Acquisition Scope: ~25 - 75% of the home needs interior paint"
type input "0.74"
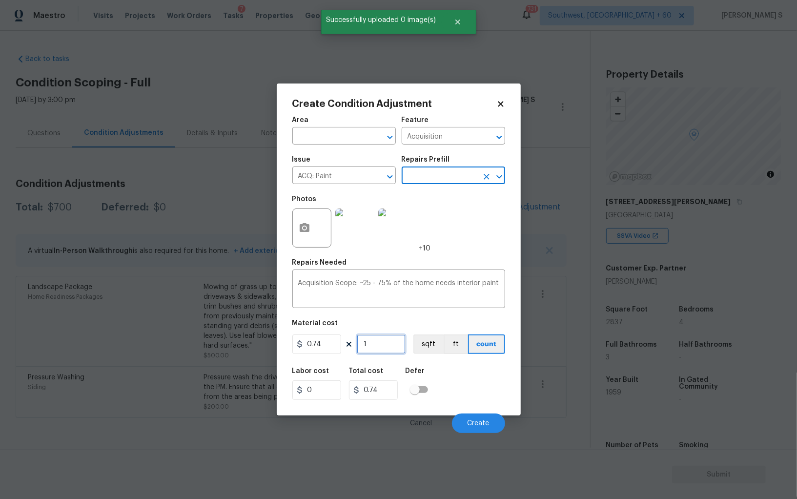
click at [378, 343] on input "1" at bounding box center [381, 344] width 49 height 20
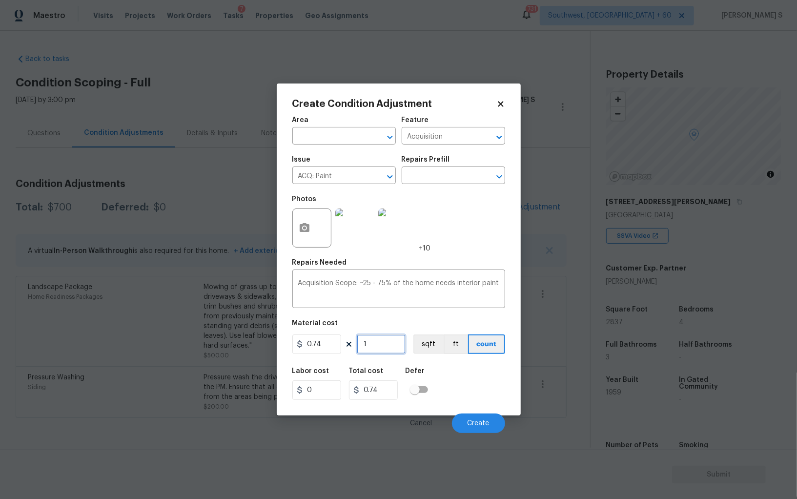
type input "2"
type input "1.48"
type input "28"
type input "20.72"
type input "283"
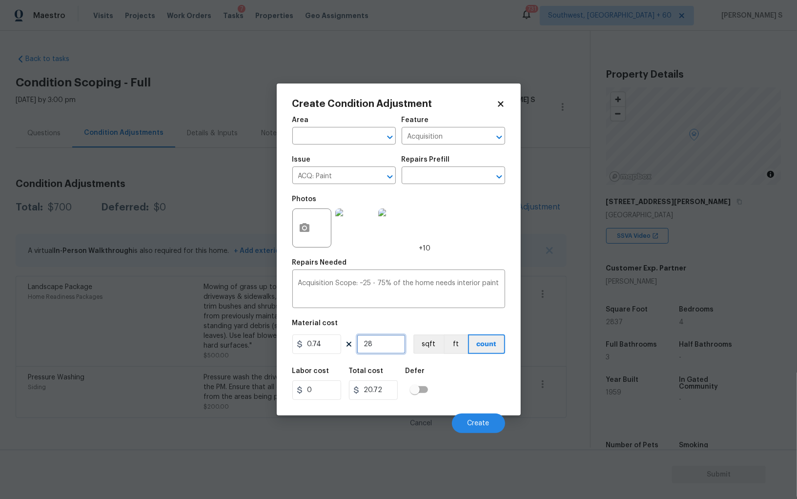
type input "209.42"
type input "2837"
type input "2099.38"
type input "2837"
click at [428, 348] on button "sqft" at bounding box center [428, 344] width 30 height 20
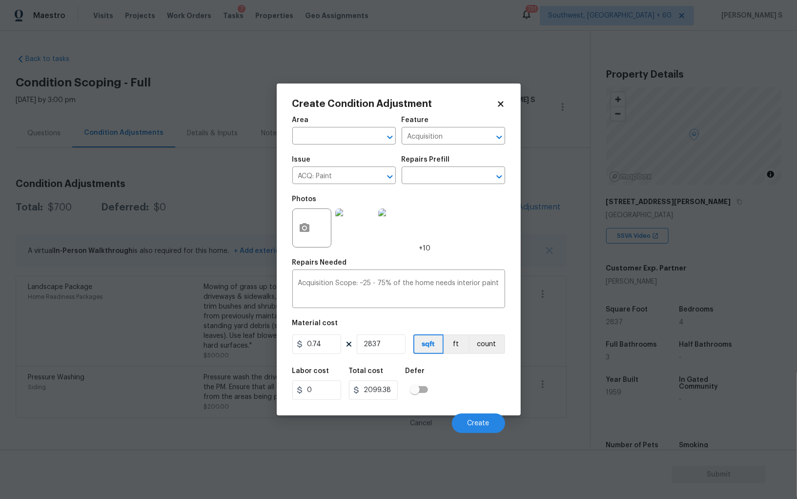
click at [441, 381] on div "Labor cost 0 Total cost 2099.38 Defer" at bounding box center [398, 384] width 213 height 44
click at [477, 424] on span "Create" at bounding box center [479, 423] width 22 height 7
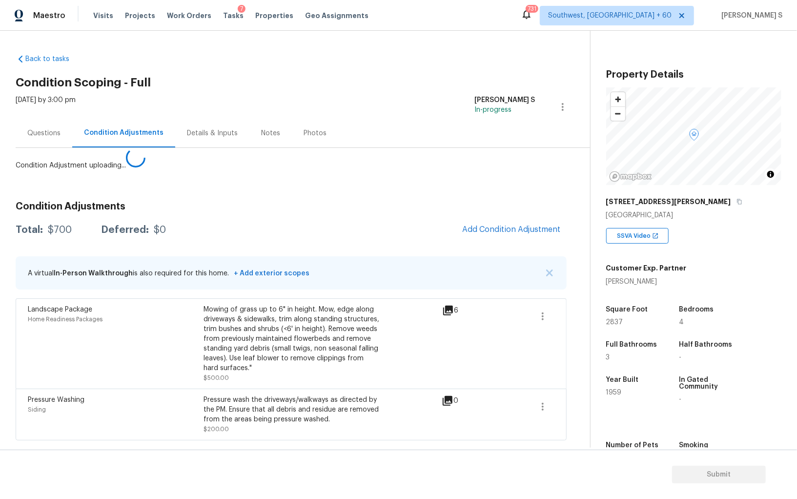
click at [65, 329] on body "Maestro Visits Projects Work Orders Tasks 7 Properties Geo Assignments 731 Sout…" at bounding box center [398, 249] width 797 height 499
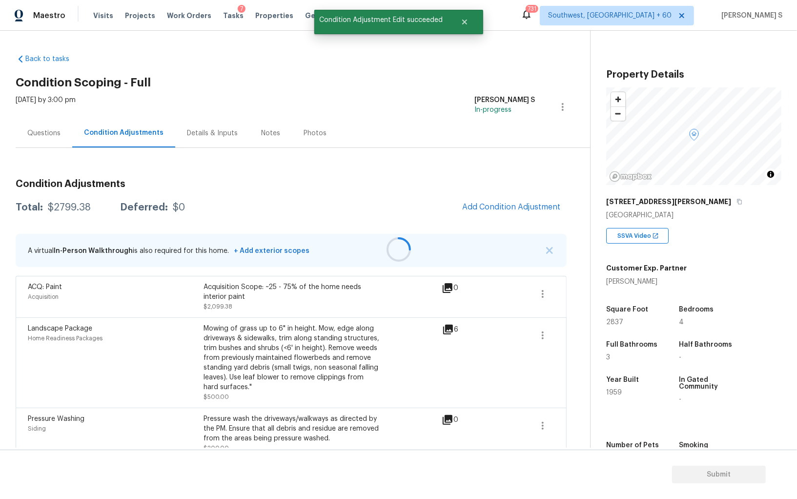
click at [500, 222] on div at bounding box center [398, 249] width 797 height 499
click at [495, 208] on span "Add Condition Adjustment" at bounding box center [511, 207] width 99 height 9
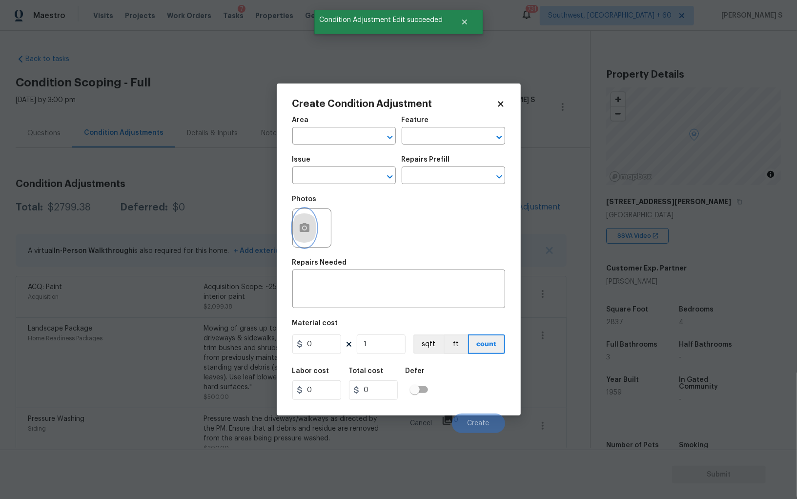
click at [296, 227] on button "button" at bounding box center [304, 228] width 23 height 38
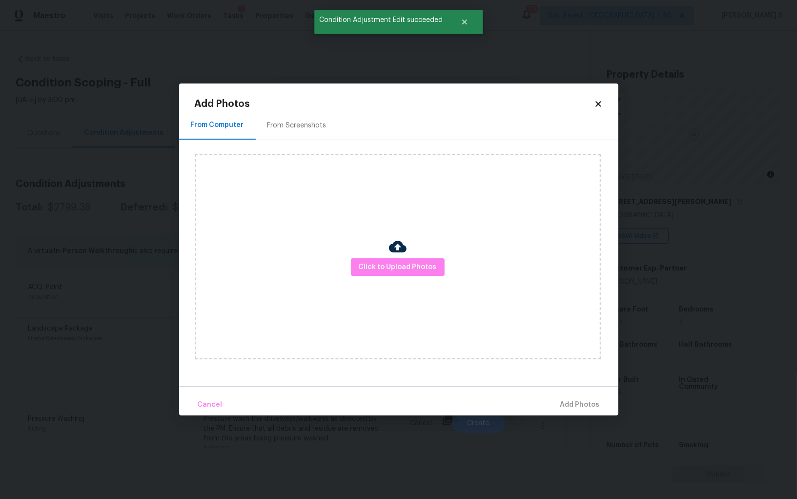
click at [273, 124] on div "From Screenshots" at bounding box center [297, 126] width 59 height 10
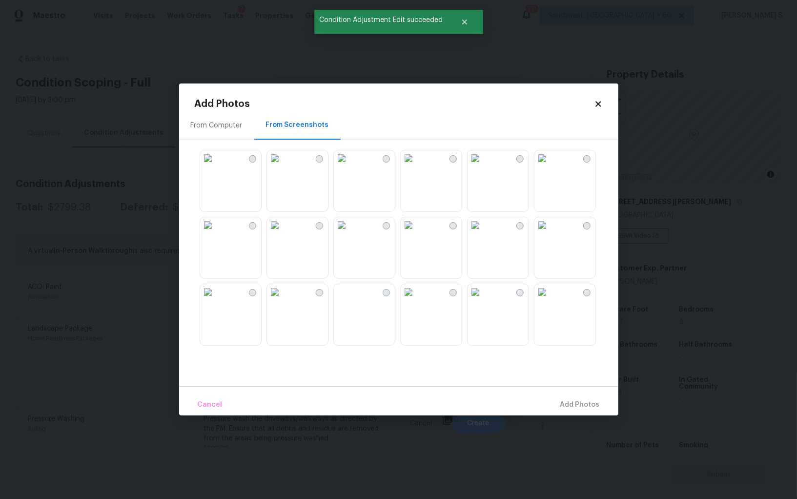
click at [475, 166] on img at bounding box center [476, 158] width 16 height 16
click at [550, 166] on img at bounding box center [543, 158] width 16 height 16
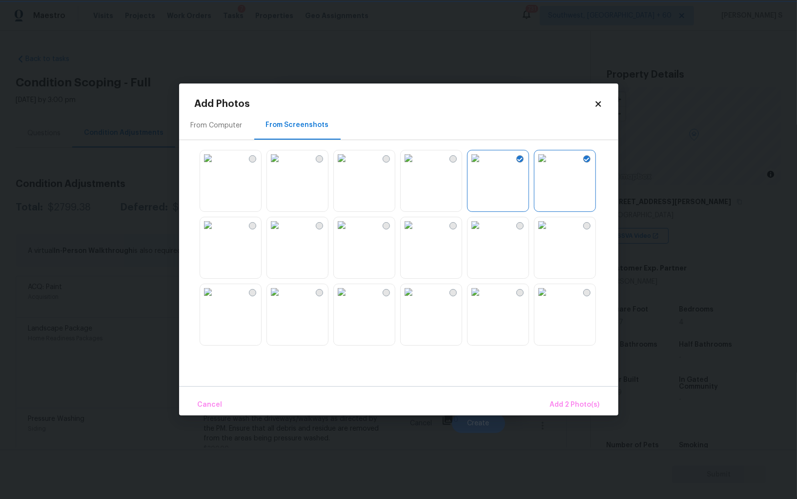
click at [413, 233] on img at bounding box center [409, 225] width 16 height 16
click at [283, 233] on img at bounding box center [275, 225] width 16 height 16
click at [328, 353] on div "From Computer From Screenshots" at bounding box center [398, 248] width 439 height 275
click at [350, 300] on img at bounding box center [342, 292] width 16 height 16
click at [283, 300] on img at bounding box center [275, 292] width 16 height 16
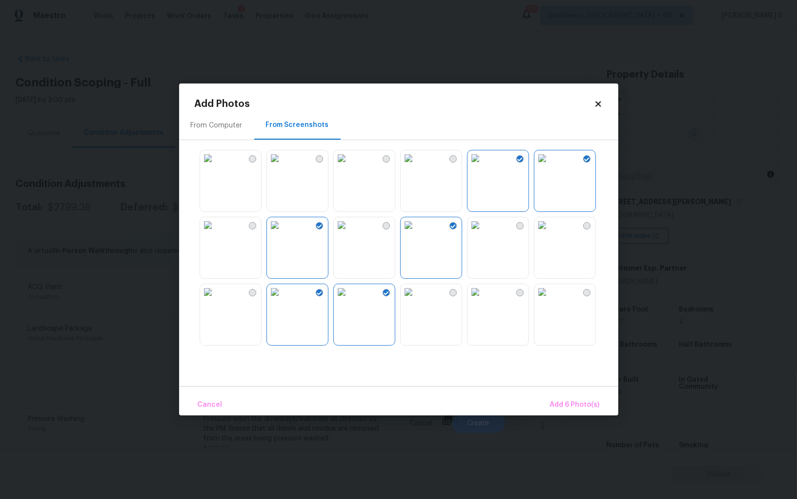
click at [216, 300] on img at bounding box center [208, 292] width 16 height 16
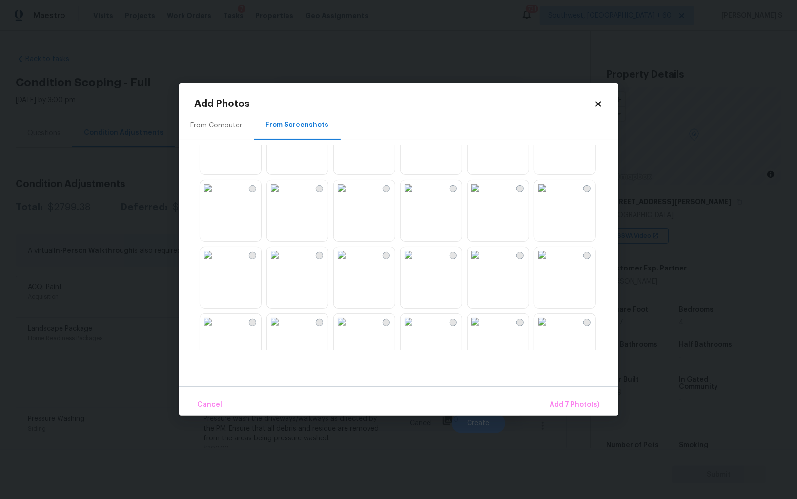
scroll to position [347, 0]
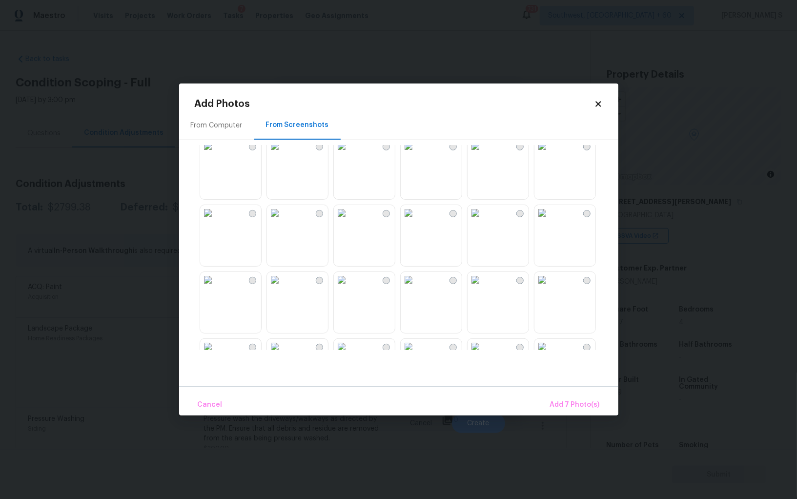
click at [350, 221] on img at bounding box center [342, 213] width 16 height 16
click at [416, 221] on img at bounding box center [409, 213] width 16 height 16
click at [283, 217] on img at bounding box center [275, 213] width 16 height 16
drag, startPoint x: 294, startPoint y: 217, endPoint x: 288, endPoint y: 217, distance: 6.8
click at [283, 217] on img at bounding box center [275, 213] width 16 height 16
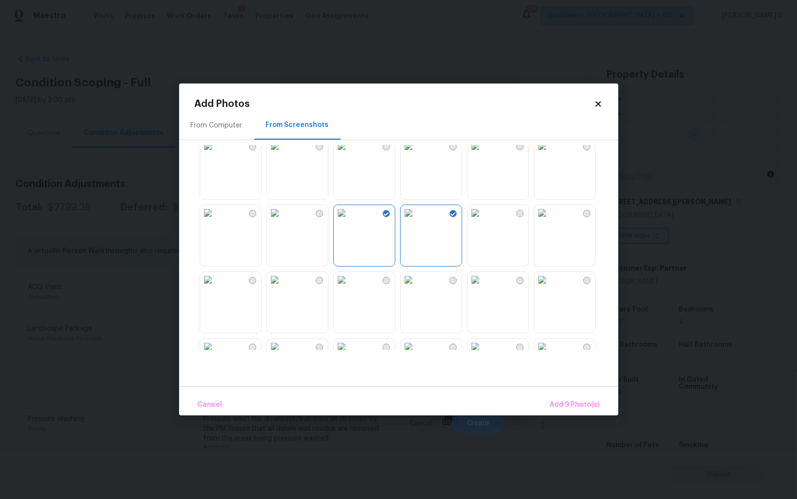
click at [216, 217] on img at bounding box center [208, 213] width 16 height 16
click at [578, 399] on span "Add 10 Photo(s)" at bounding box center [573, 405] width 53 height 12
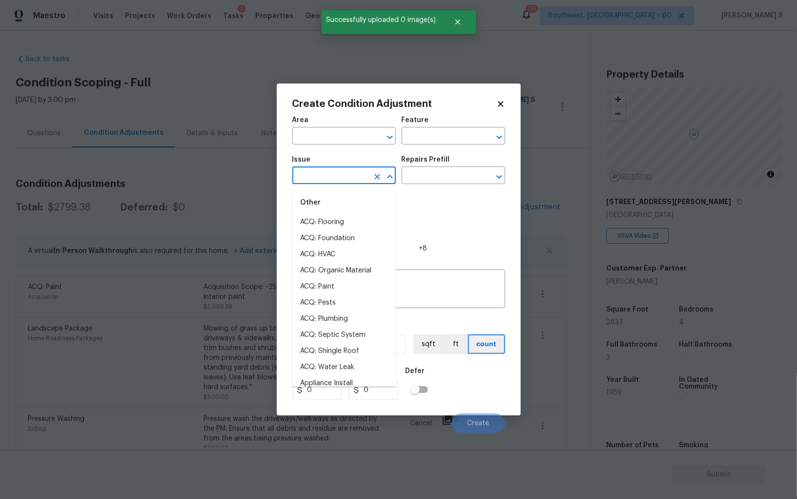
click at [332, 170] on input "text" at bounding box center [330, 176] width 76 height 15
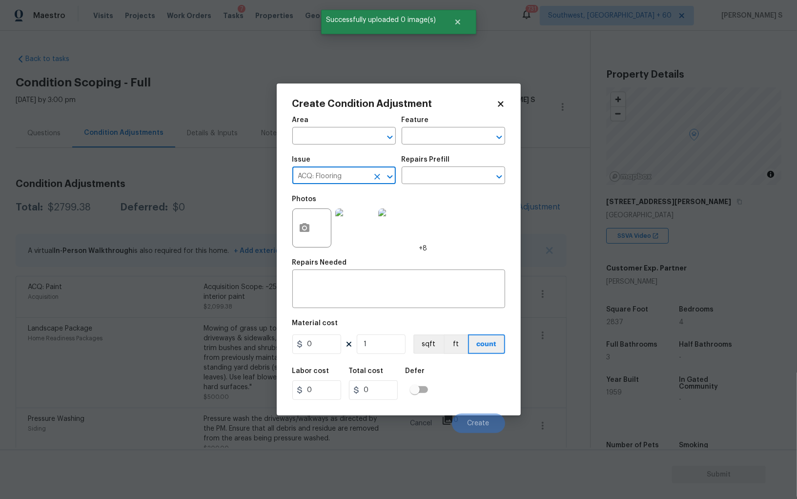
type input "ACQ: Flooring"
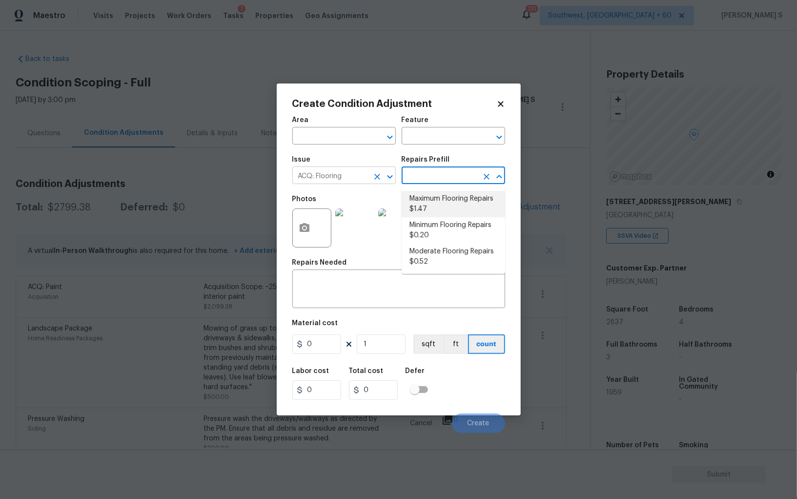
type input "Acquisition"
type textarea "Acquisition Scope: Maximum flooring repairs"
type input "1.47"
click at [422, 170] on input "text" at bounding box center [440, 176] width 76 height 15
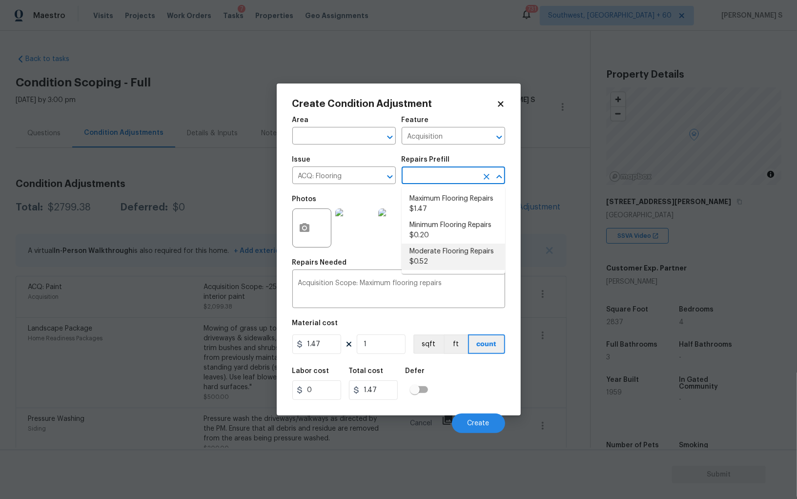
click at [444, 249] on li "Moderate Flooring Repairs $0.52" at bounding box center [453, 257] width 103 height 26
type textarea "Acquisition Scope: Moderate flooring repairs"
type input "0.52"
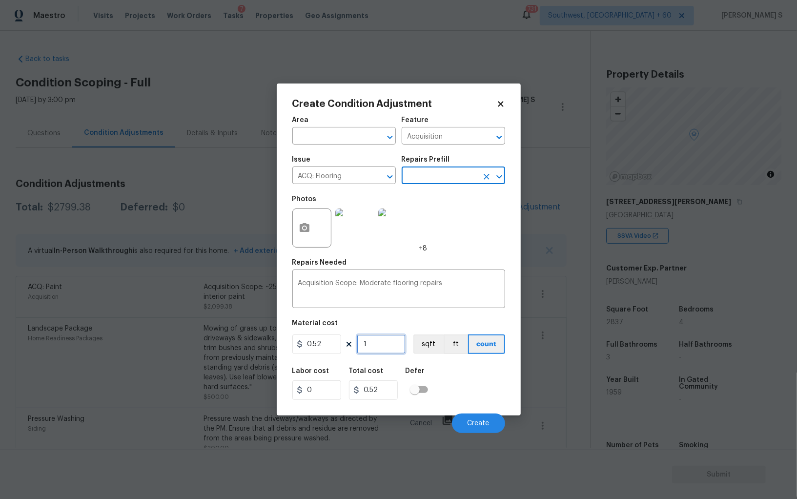
click at [397, 354] on input "1" at bounding box center [381, 344] width 49 height 20
paste input "2837"
type input "2837"
type input "1475.24"
type input "2837"
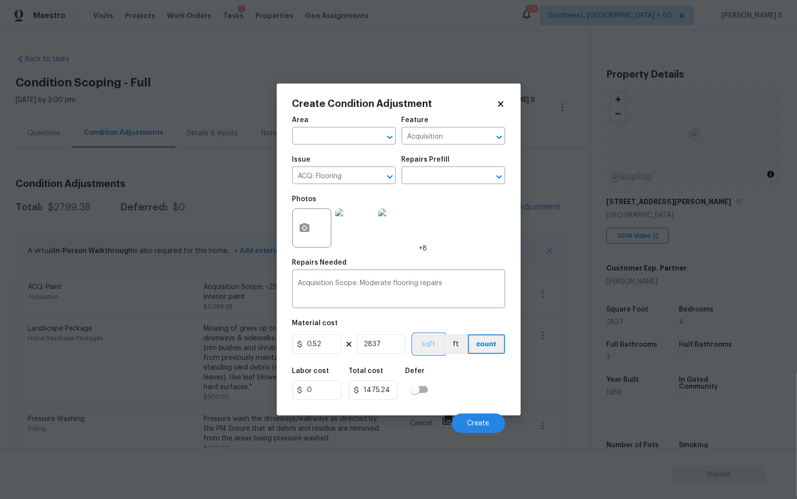
click at [438, 345] on button "sqft" at bounding box center [428, 344] width 30 height 20
click at [463, 380] on div "Labor cost 0 Total cost 1475.24 Defer" at bounding box center [398, 384] width 213 height 44
click at [476, 431] on button "Create" at bounding box center [478, 423] width 53 height 20
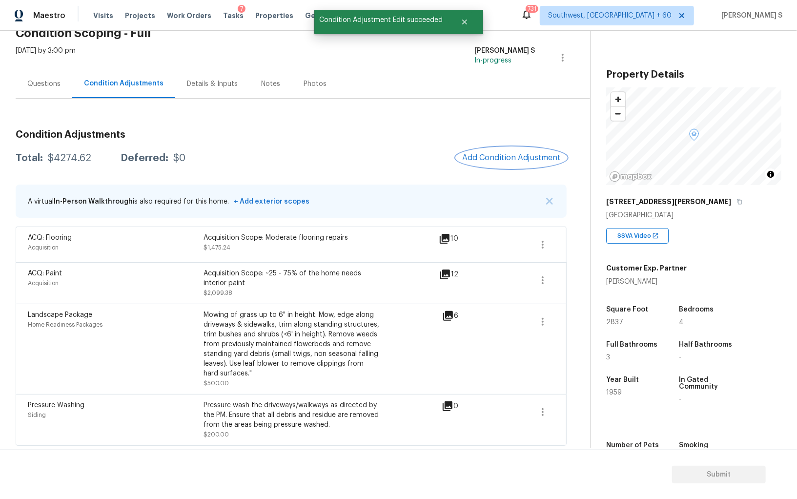
scroll to position [0, 0]
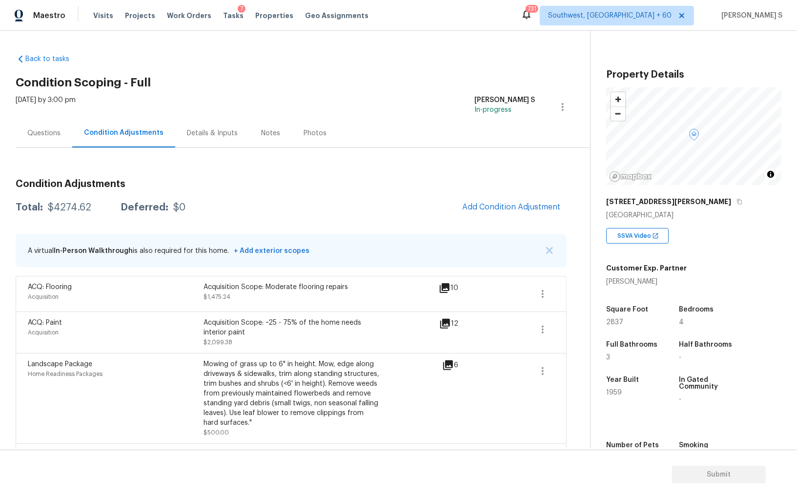
click at [50, 124] on div "Questions" at bounding box center [44, 133] width 57 height 29
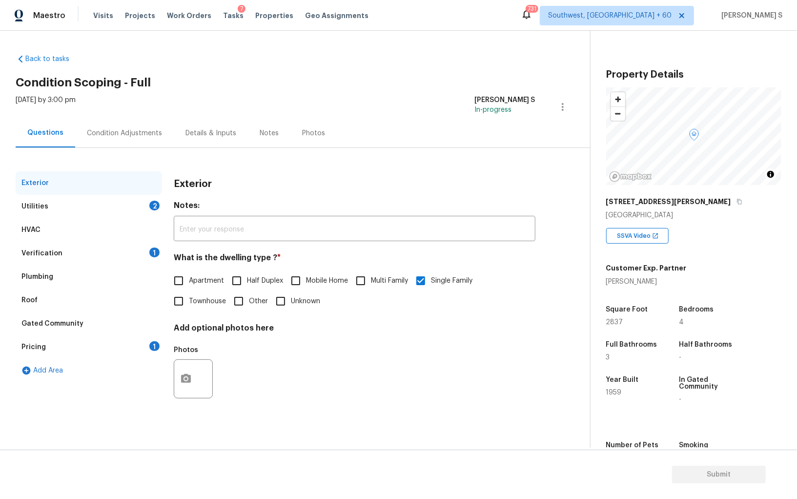
click at [113, 342] on div "Pricing 1" at bounding box center [89, 346] width 146 height 23
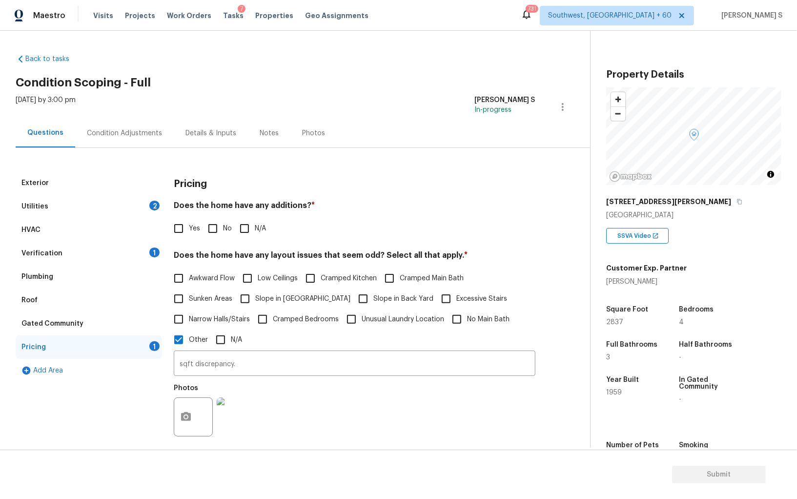
click at [269, 300] on span "Slope in Front Yard" at bounding box center [302, 299] width 95 height 10
click at [255, 300] on input "Slope in Front Yard" at bounding box center [245, 298] width 21 height 21
checkbox input "true"
click at [317, 300] on div "Awkward Flow Low Ceilings Cramped Kitchen Cramped Main Bath Sunken Areas Slope …" at bounding box center [355, 310] width 362 height 82
click at [373, 296] on span "Slope in Back Yard" at bounding box center [403, 299] width 60 height 10
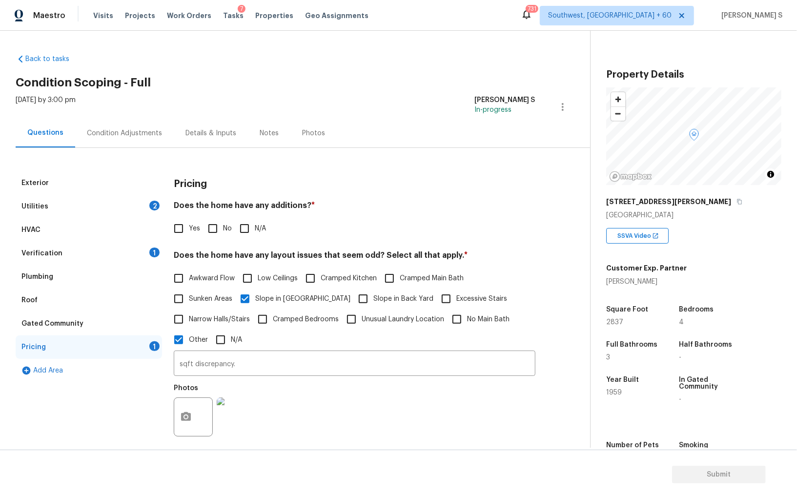
click at [353, 296] on input "Slope in Back Yard" at bounding box center [363, 298] width 21 height 21
checkbox input "true"
click at [216, 227] on input "No" at bounding box center [213, 228] width 21 height 21
checkbox input "true"
click at [123, 130] on div "Condition Adjustments" at bounding box center [124, 133] width 75 height 10
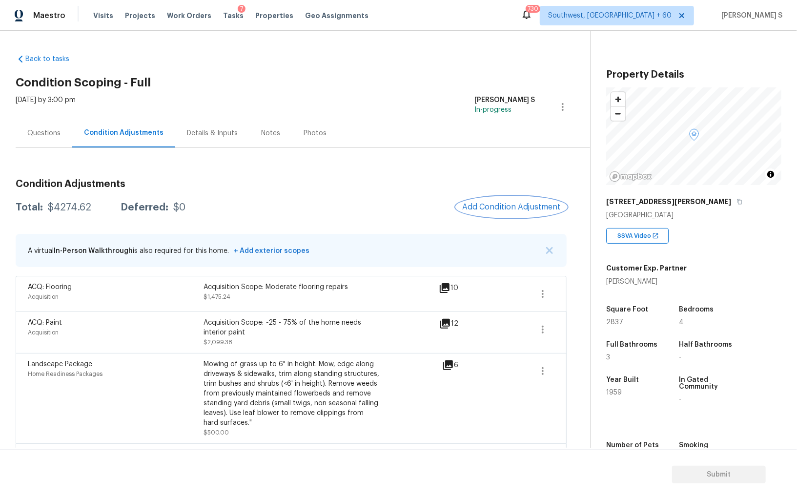
click at [496, 200] on button "Add Condition Adjustment" at bounding box center [511, 207] width 110 height 21
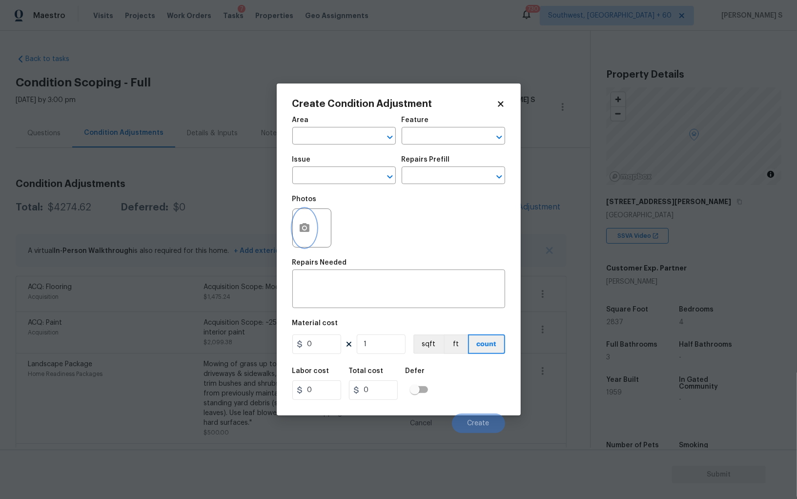
click at [301, 221] on button "button" at bounding box center [304, 228] width 23 height 38
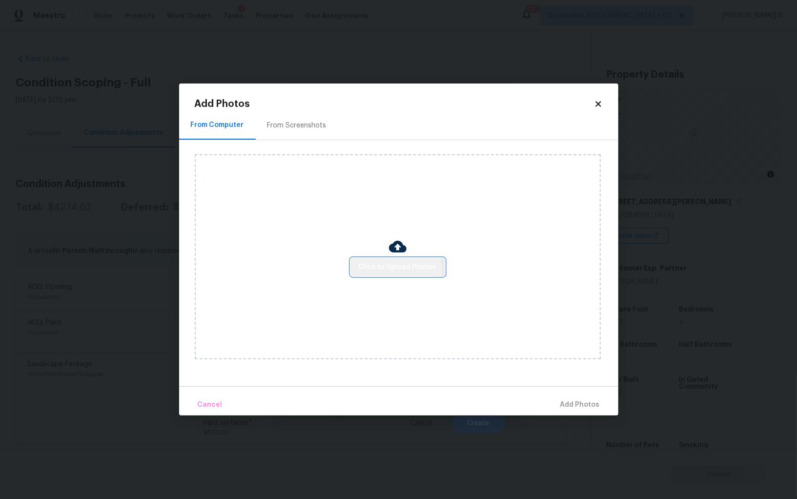
click at [396, 271] on span "Click to Upload Photos" at bounding box center [398, 267] width 78 height 12
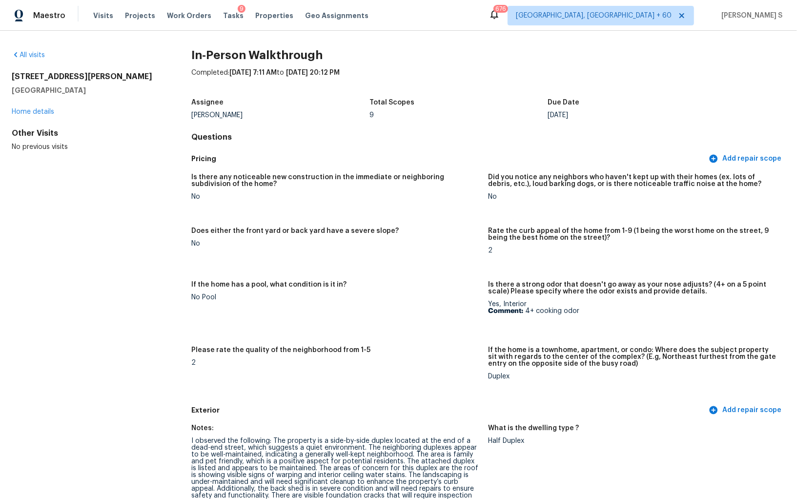
scroll to position [2687, 0]
